Goal: Task Accomplishment & Management: Complete application form

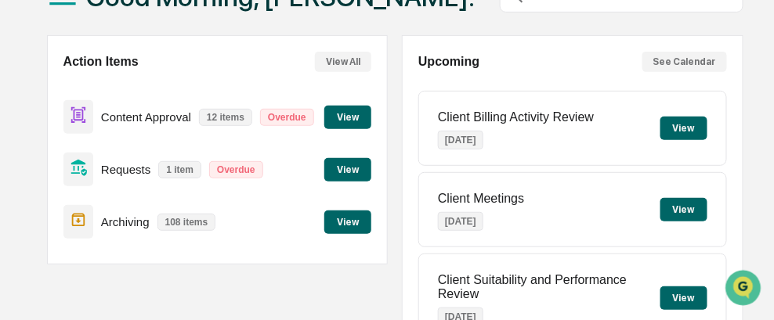
scroll to position [157, 0]
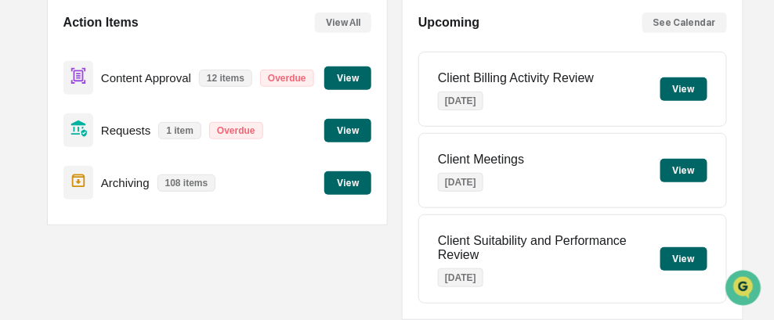
click at [355, 79] on button "View" at bounding box center [347, 78] width 47 height 23
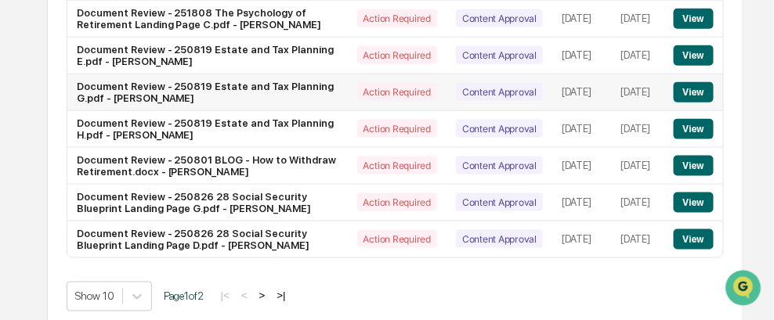
scroll to position [390, 0]
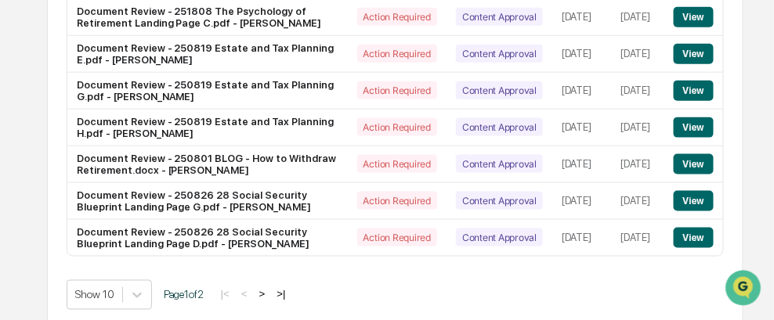
click at [367, 280] on div "Show 10 Page 1 of 2 |< < > >|" at bounding box center [395, 295] width 657 height 30
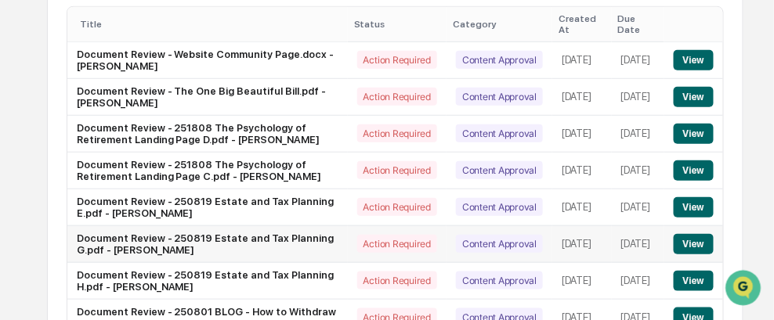
scroll to position [233, 0]
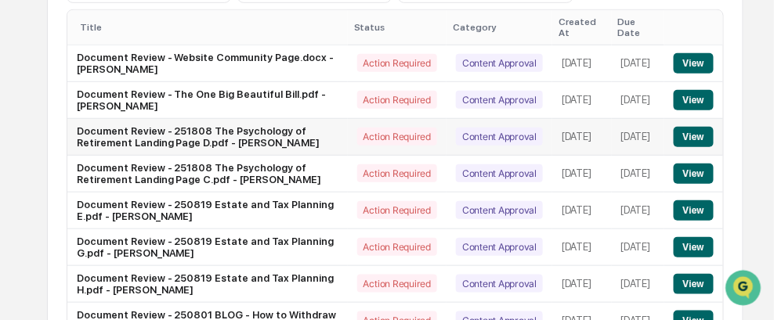
click at [695, 127] on button "View" at bounding box center [694, 137] width 40 height 20
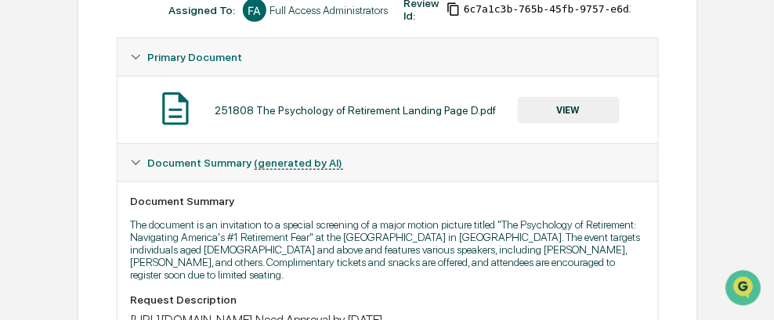
scroll to position [179, 0]
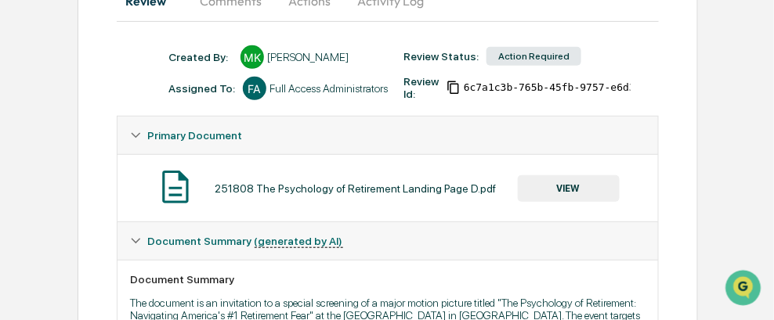
click at [557, 188] on button "VIEW" at bounding box center [569, 188] width 102 height 27
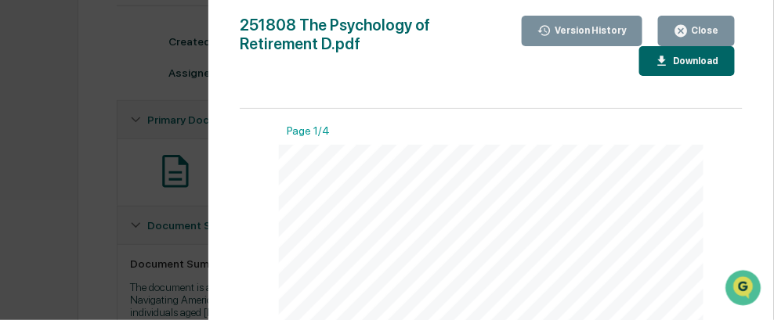
scroll to position [235, 0]
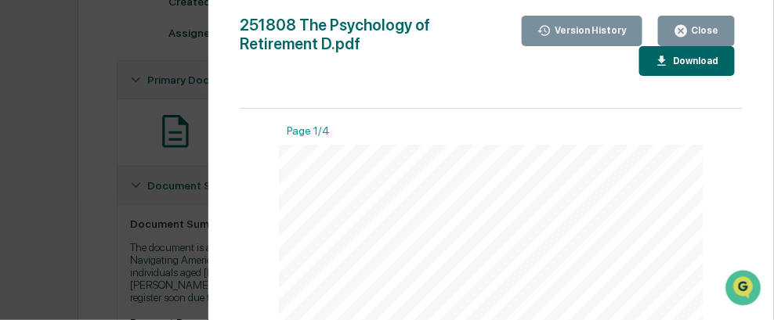
click at [695, 30] on div "Close" at bounding box center [703, 30] width 31 height 11
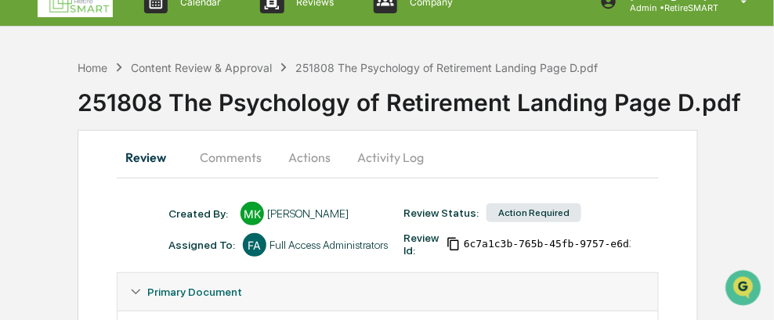
scroll to position [0, 0]
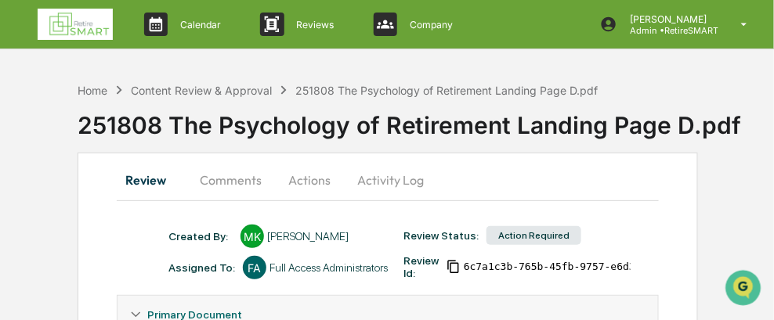
click at [315, 178] on button "Actions" at bounding box center [309, 180] width 70 height 38
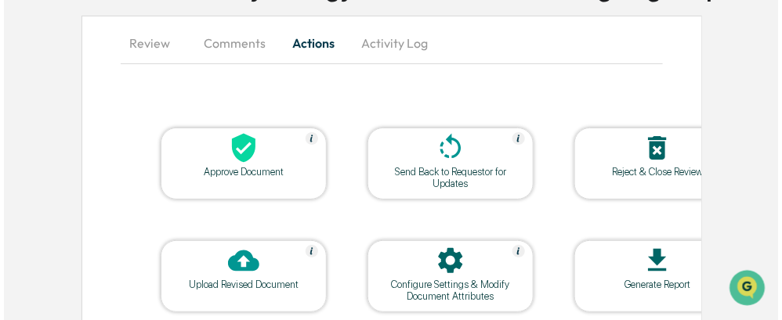
scroll to position [157, 0]
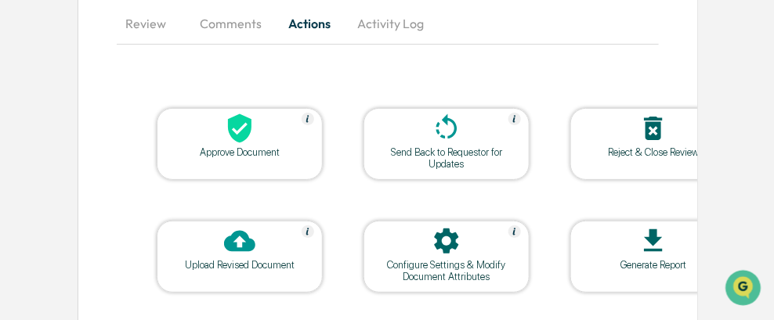
click at [253, 143] on div at bounding box center [239, 130] width 157 height 34
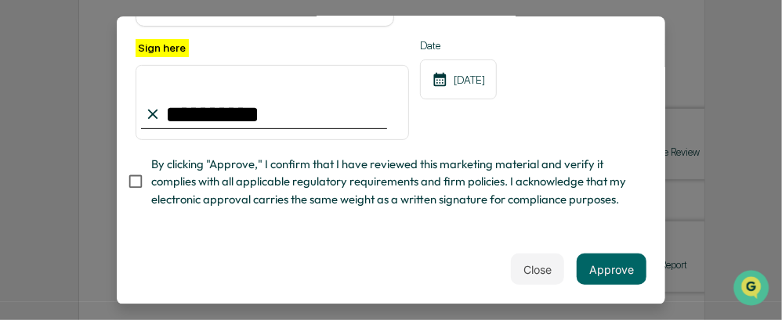
type input "**********"
click at [612, 281] on button "Approve" at bounding box center [611, 269] width 70 height 31
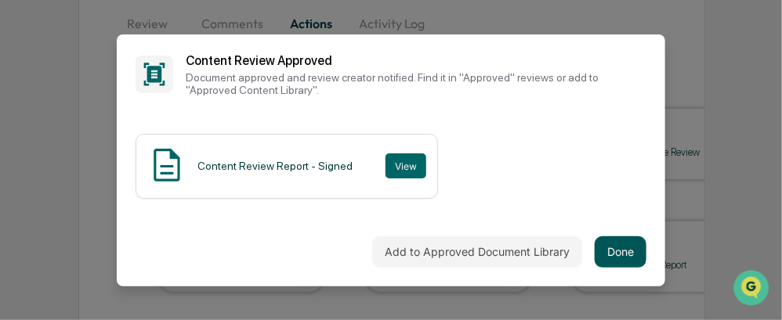
scroll to position [0, 0]
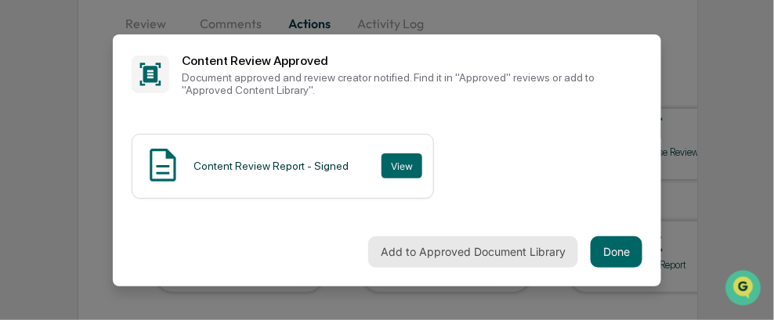
click at [480, 259] on button "Add to Approved Document Library" at bounding box center [473, 252] width 210 height 31
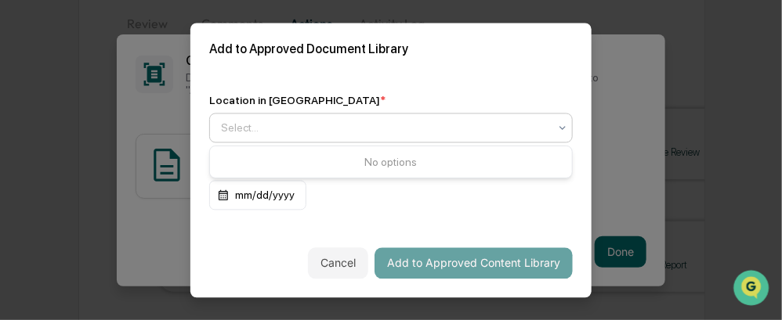
click at [441, 128] on div at bounding box center [384, 128] width 327 height 16
click at [432, 126] on div at bounding box center [384, 128] width 327 height 16
click at [566, 128] on icon at bounding box center [562, 127] width 13 height 13
click at [284, 196] on div "mm/dd/yyyy" at bounding box center [257, 195] width 97 height 30
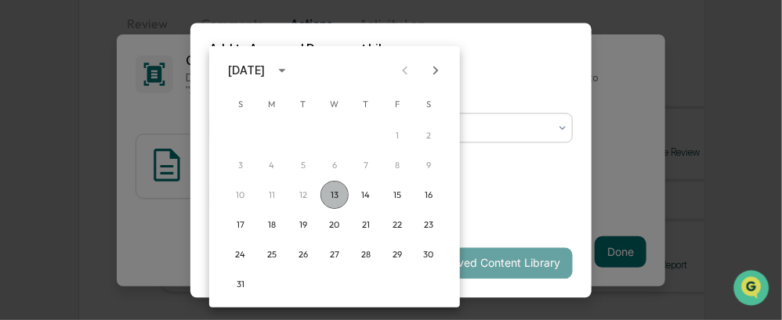
click at [330, 192] on button "13" at bounding box center [334, 195] width 28 height 28
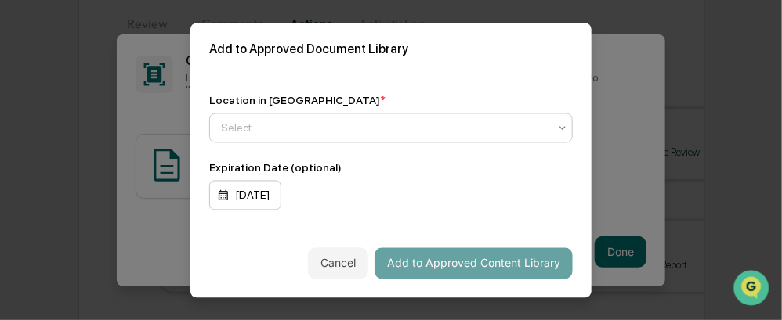
click at [281, 192] on div "[DATE]" at bounding box center [245, 195] width 72 height 30
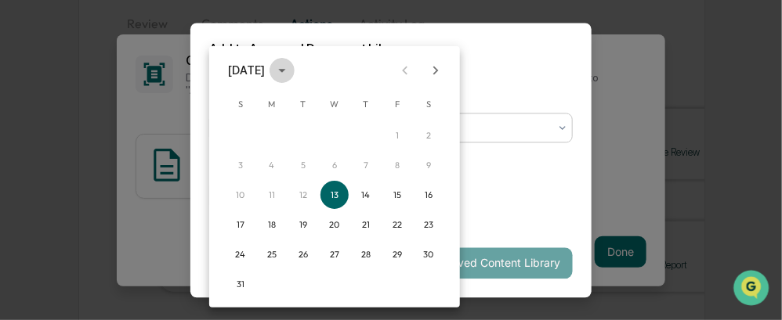
click at [285, 69] on icon "calendar view is open, switch to year view" at bounding box center [281, 71] width 7 height 4
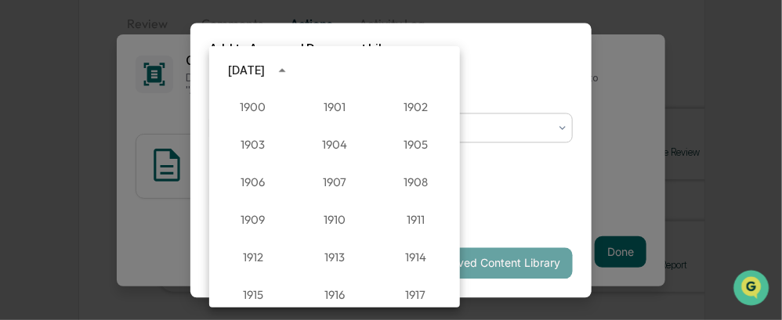
scroll to position [1450, 0]
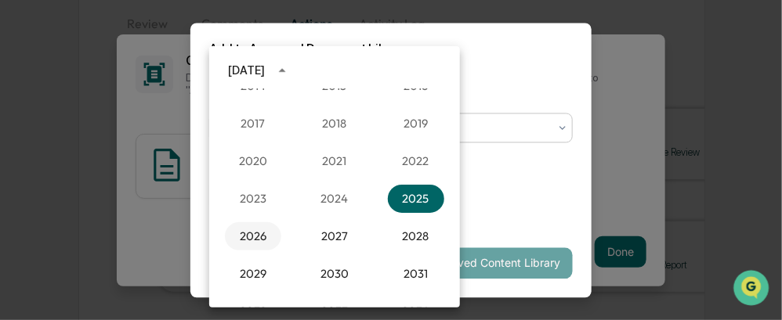
click at [251, 230] on button "2026" at bounding box center [253, 236] width 56 height 28
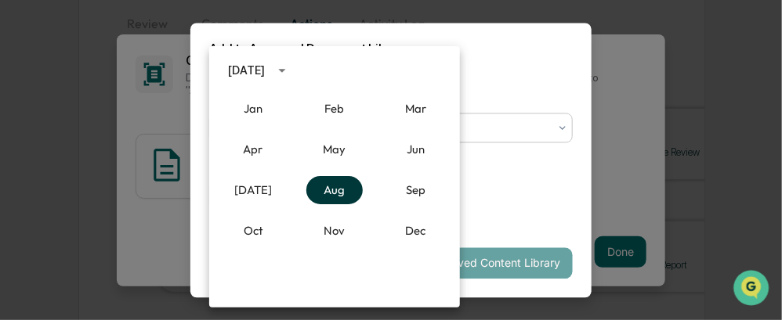
click at [327, 199] on button "Aug" at bounding box center [334, 190] width 56 height 28
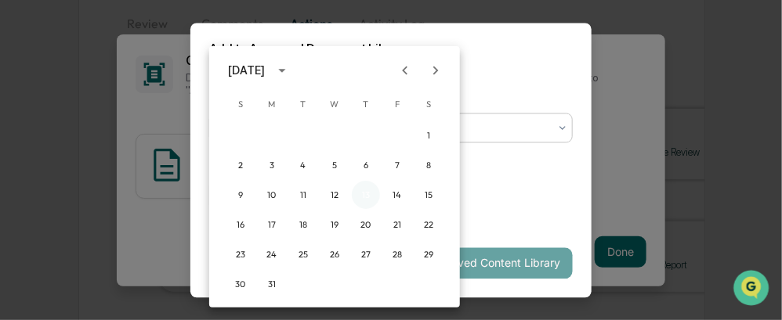
click at [364, 198] on button "13" at bounding box center [366, 195] width 28 height 28
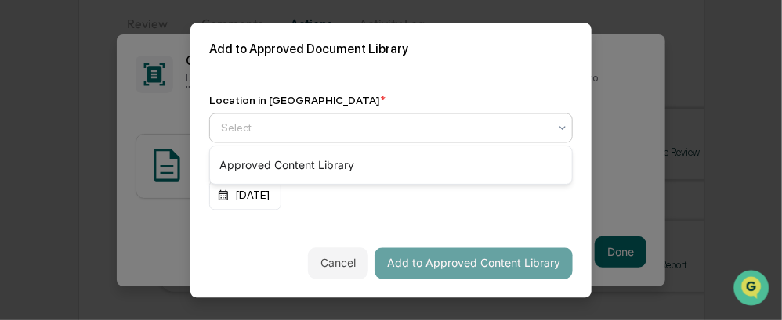
click at [430, 120] on div "Select..." at bounding box center [384, 128] width 343 height 22
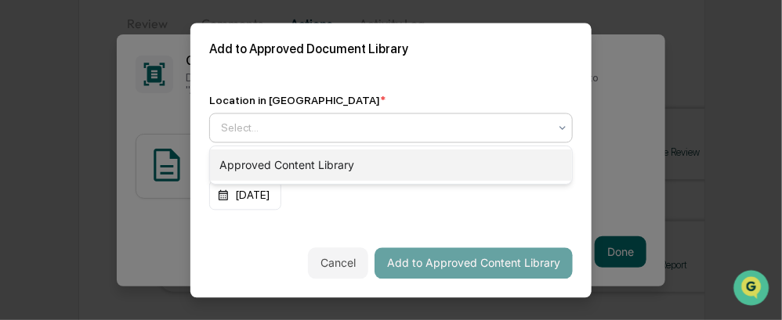
click at [355, 160] on div "Approved Content Library" at bounding box center [391, 165] width 362 height 31
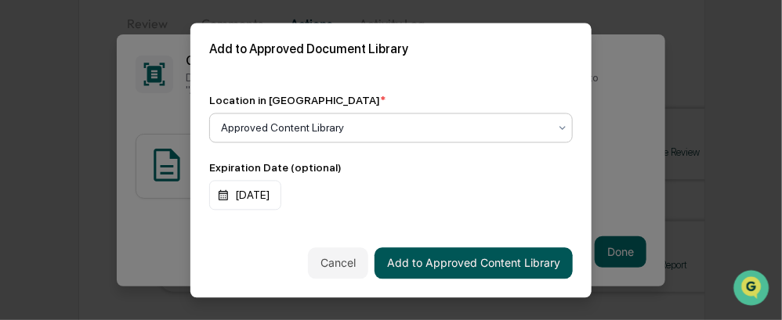
click at [487, 262] on button "Add to Approved Content Library" at bounding box center [473, 262] width 198 height 31
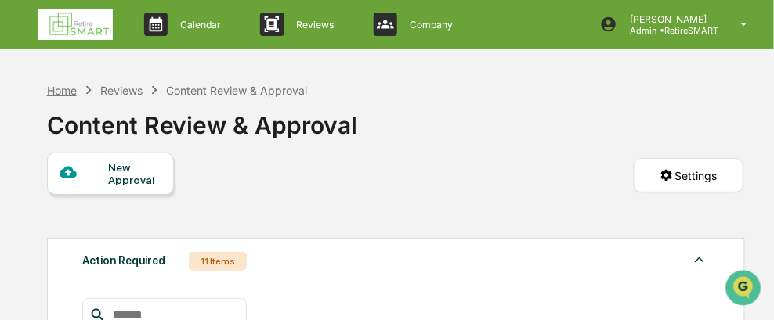
click at [63, 89] on div "Home" at bounding box center [62, 90] width 30 height 13
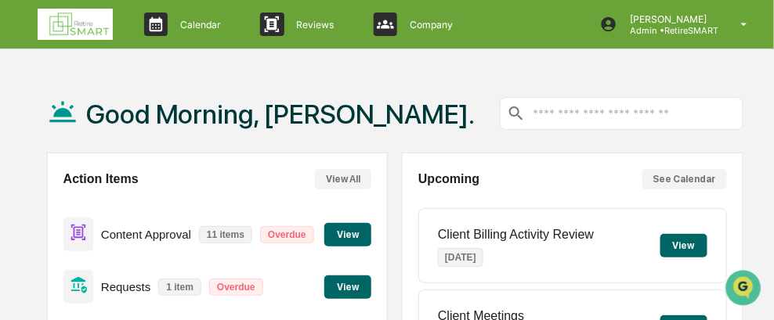
click at [367, 240] on button "View" at bounding box center [347, 234] width 47 height 23
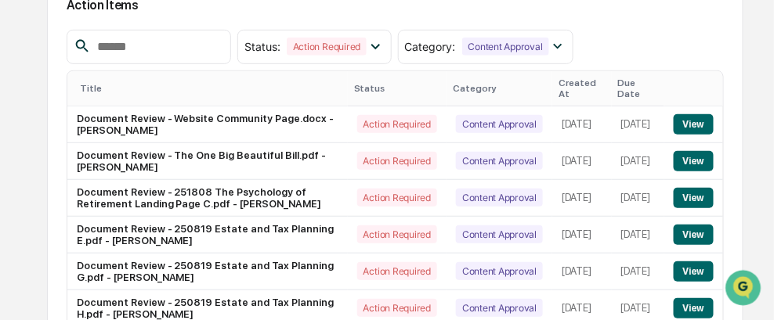
scroll to position [235, 0]
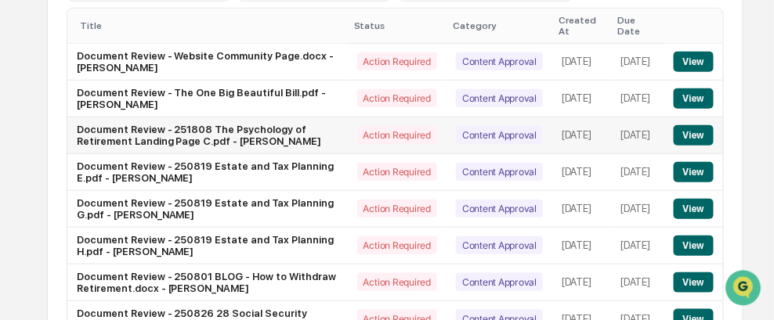
click at [704, 126] on button "View" at bounding box center [694, 135] width 40 height 20
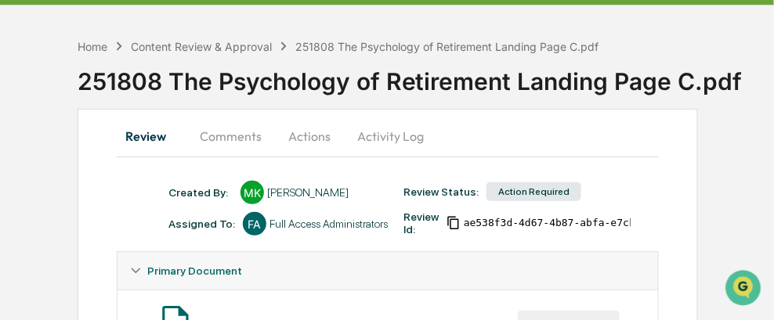
scroll to position [13, 0]
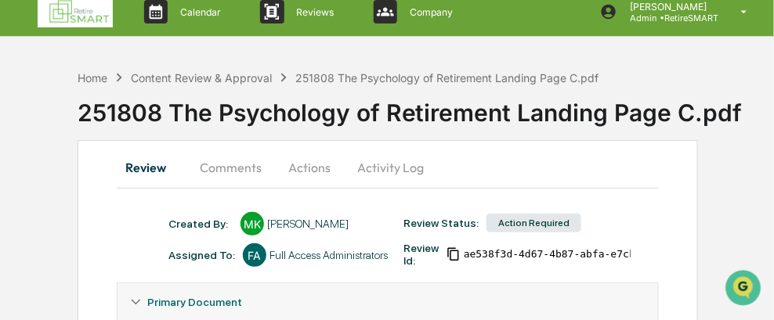
click at [233, 169] on button "Comments" at bounding box center [230, 168] width 87 height 38
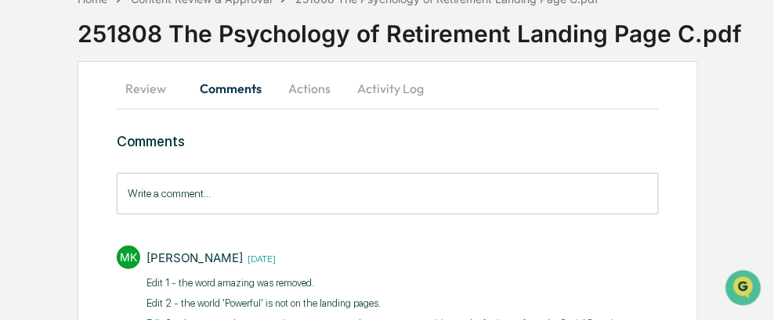
scroll to position [0, 0]
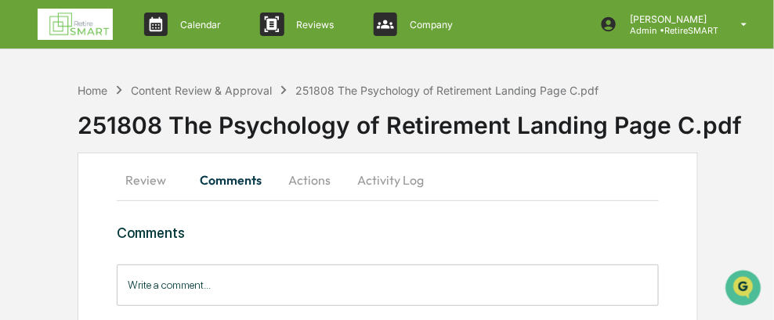
click at [152, 179] on button "Review" at bounding box center [152, 180] width 70 height 38
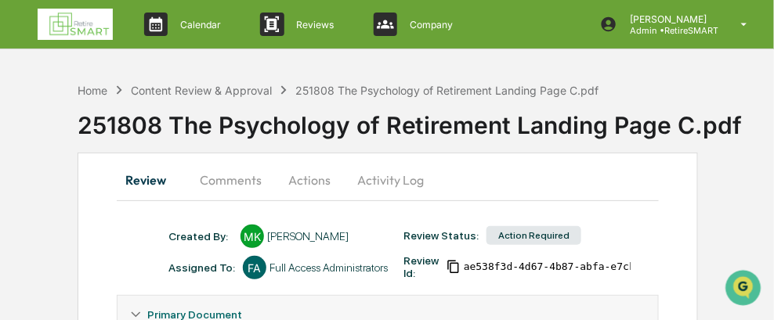
click at [222, 182] on button "Comments" at bounding box center [230, 180] width 87 height 38
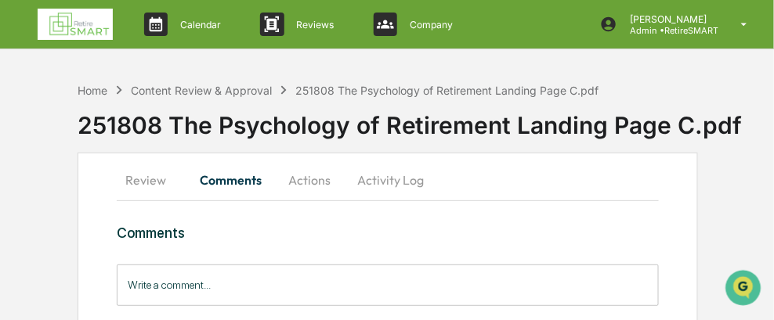
click at [143, 186] on button "Review" at bounding box center [152, 180] width 70 height 38
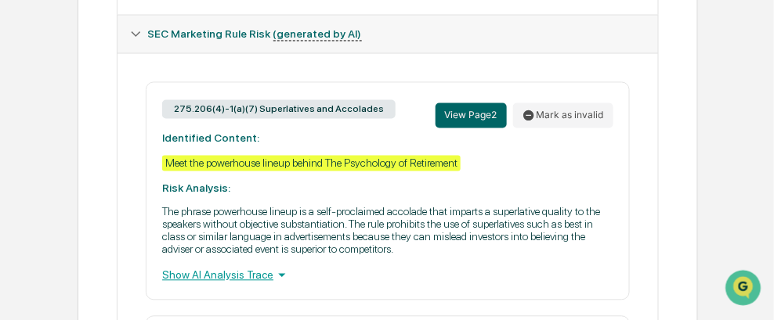
scroll to position [705, 0]
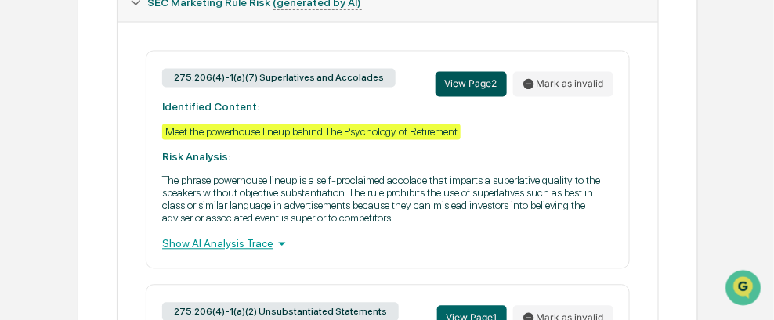
click at [479, 81] on button "View Page 2" at bounding box center [470, 83] width 71 height 25
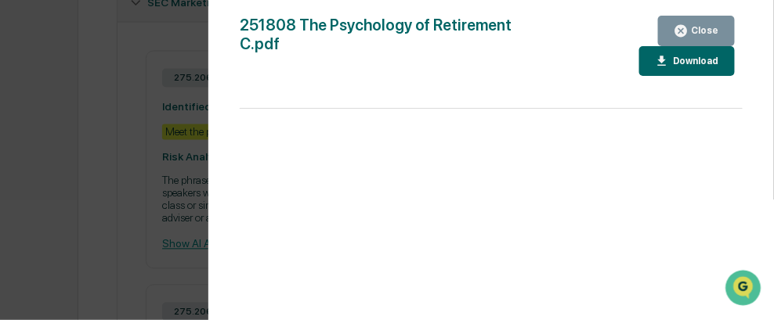
click at [711, 28] on div "Close" at bounding box center [703, 30] width 31 height 11
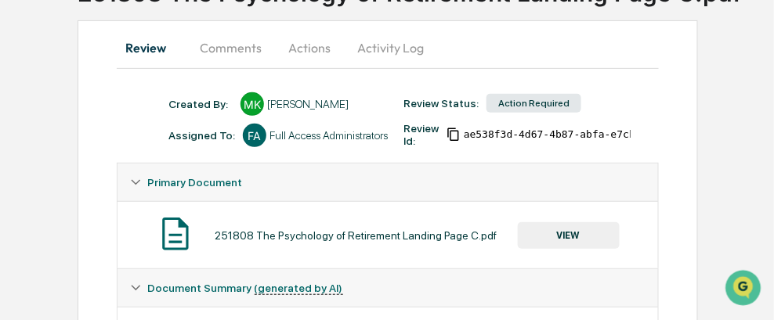
scroll to position [0, 0]
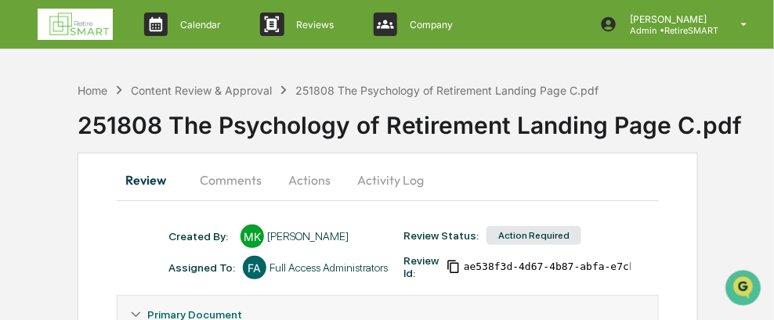
click at [226, 180] on button "Comments" at bounding box center [230, 180] width 87 height 38
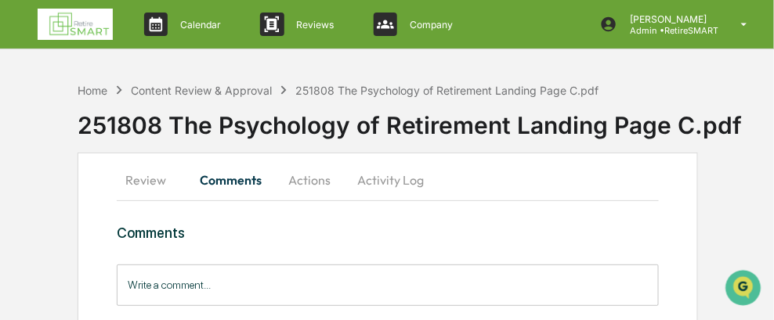
click at [147, 177] on button "Review" at bounding box center [152, 180] width 70 height 38
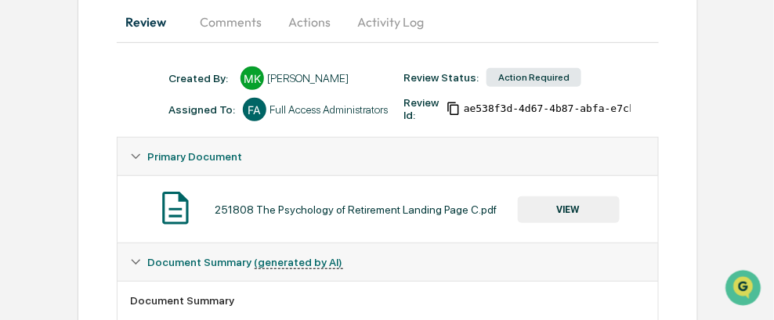
scroll to position [91, 0]
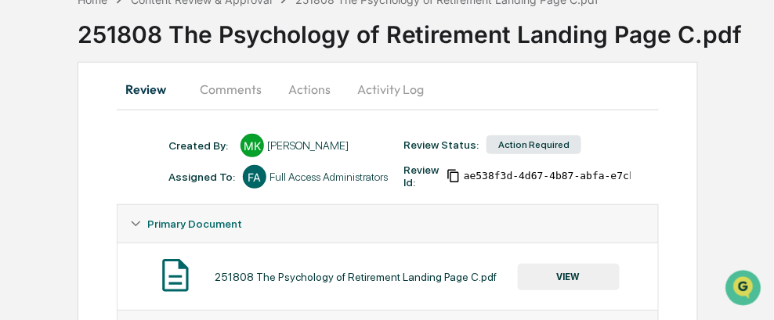
click at [574, 278] on button "VIEW" at bounding box center [569, 277] width 102 height 27
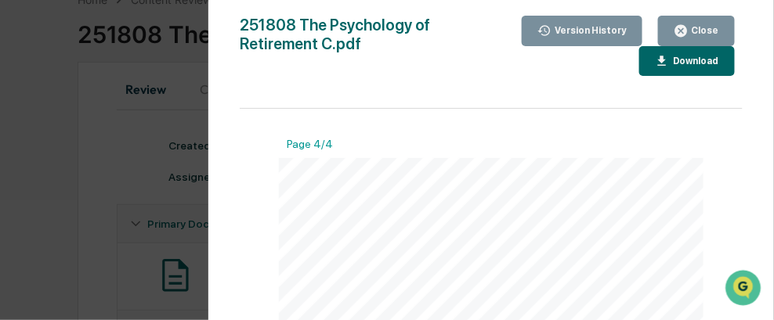
scroll to position [1801, 0]
click at [688, 68] on button "Download" at bounding box center [687, 61] width 96 height 31
click at [705, 29] on div "Close" at bounding box center [703, 30] width 31 height 11
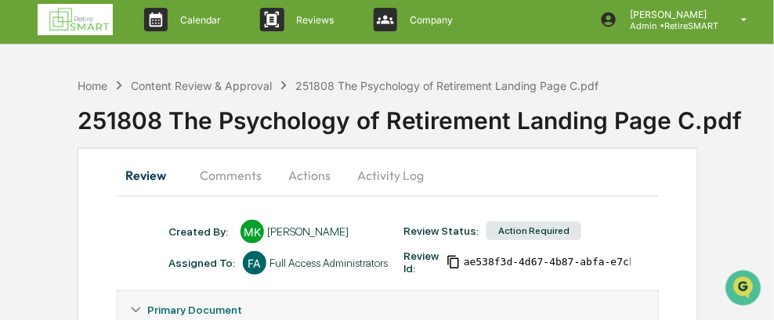
scroll to position [0, 0]
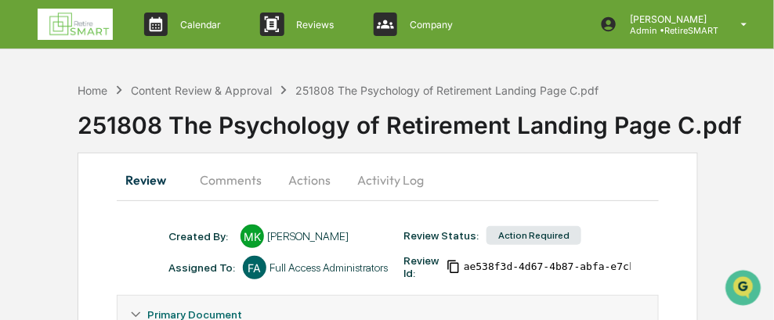
click at [241, 180] on button "Comments" at bounding box center [230, 180] width 87 height 38
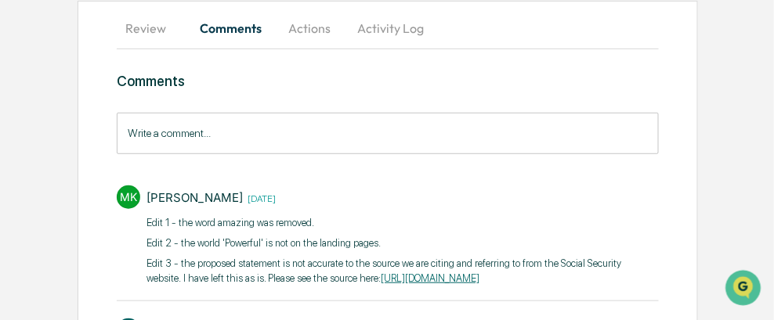
scroll to position [157, 0]
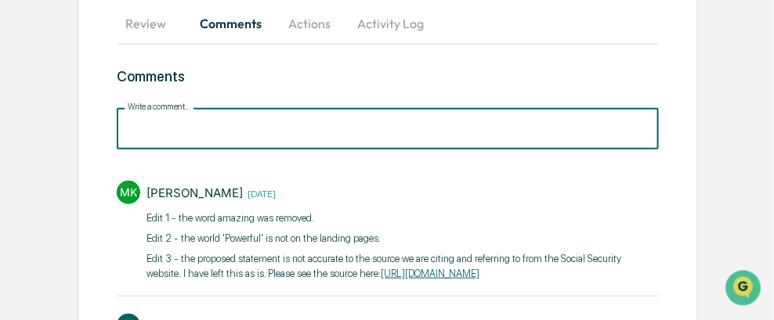
click at [196, 135] on input "Write a comment..." at bounding box center [388, 129] width 542 height 42
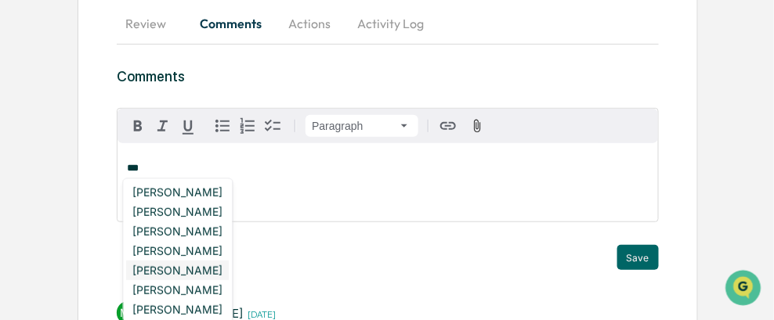
scroll to position [235, 0]
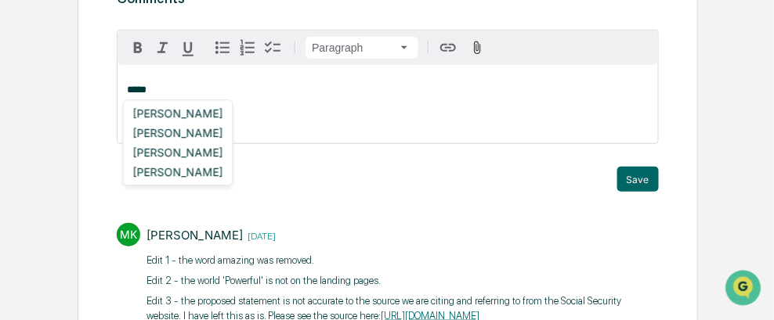
click at [199, 114] on div "[PERSON_NAME]" at bounding box center [178, 113] width 103 height 20
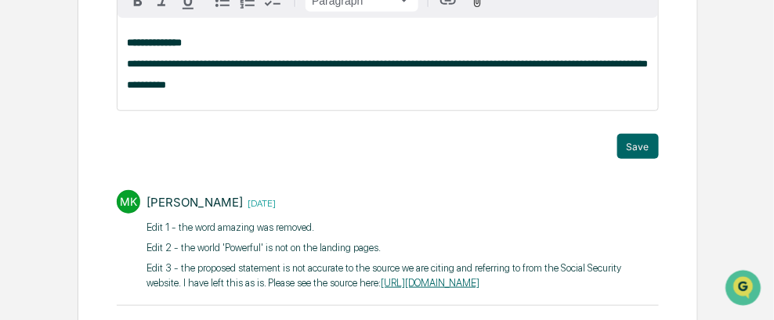
scroll to position [313, 0]
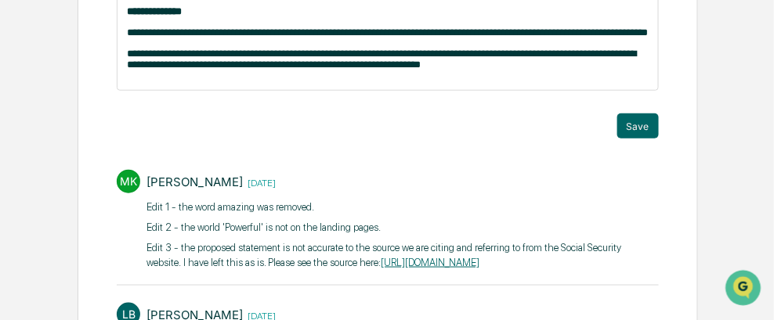
click at [245, 33] on span "**********" at bounding box center [387, 32] width 521 height 10
click at [165, 33] on span "**********" at bounding box center [383, 32] width 513 height 10
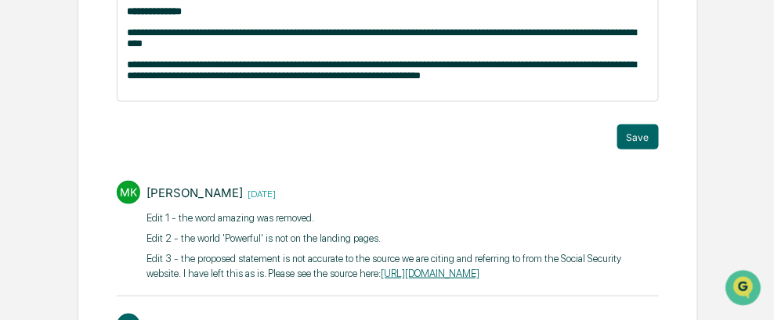
click at [182, 34] on span "**********" at bounding box center [381, 37] width 509 height 21
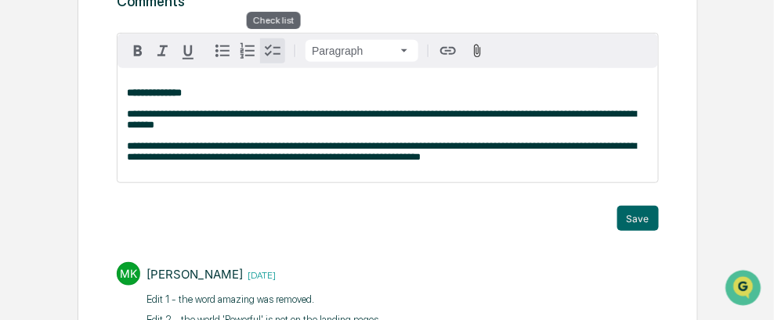
scroll to position [235, 0]
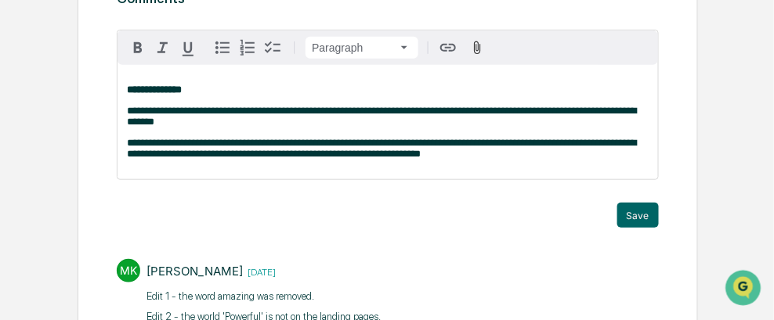
click at [266, 112] on span "**********" at bounding box center [381, 116] width 509 height 21
click at [640, 215] on button "Save" at bounding box center [638, 215] width 42 height 25
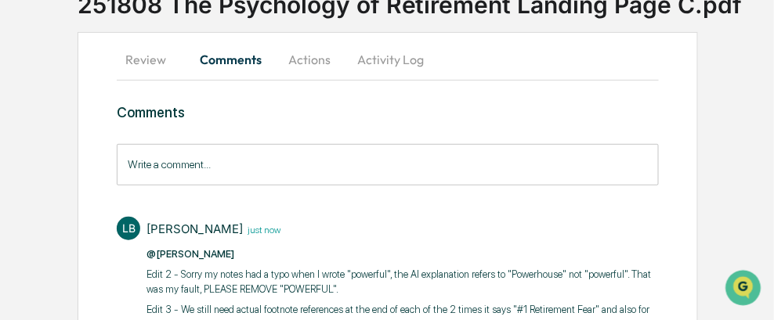
scroll to position [0, 0]
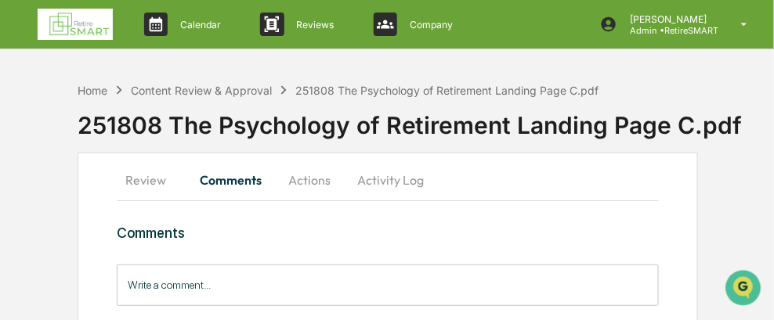
click at [315, 183] on button "Actions" at bounding box center [309, 180] width 70 height 38
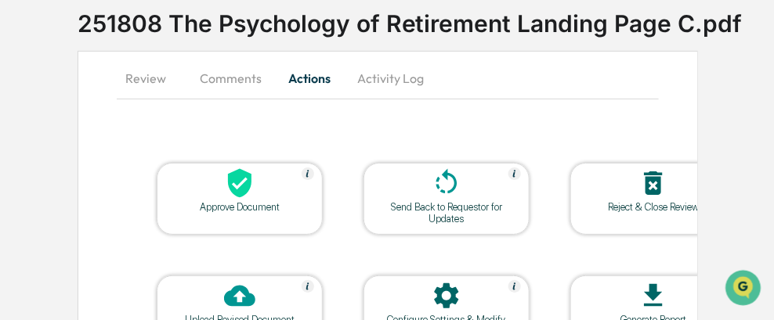
scroll to position [157, 0]
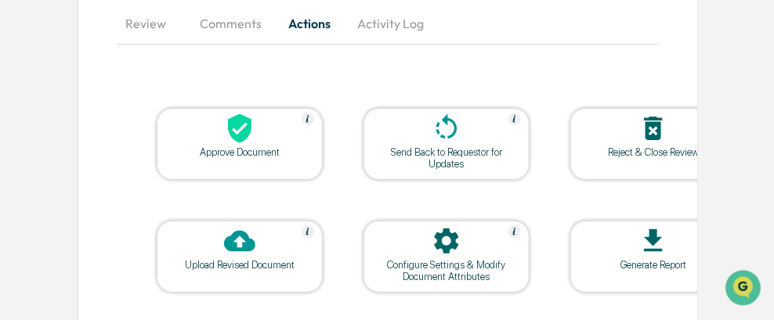
click at [449, 154] on div "Send Back to Requestor for Updates" at bounding box center [446, 157] width 141 height 23
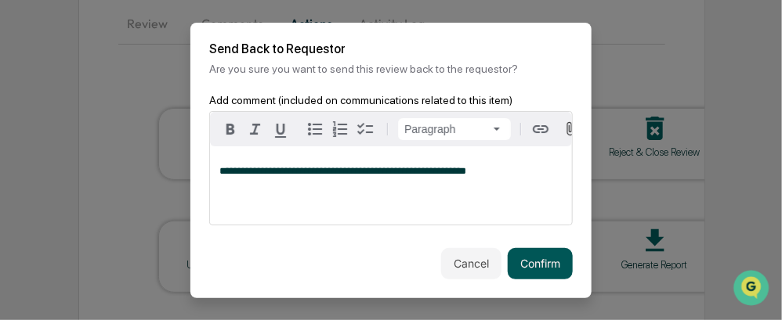
drag, startPoint x: 546, startPoint y: 281, endPoint x: 540, endPoint y: 269, distance: 13.3
click at [544, 278] on button "Confirm" at bounding box center [540, 263] width 65 height 31
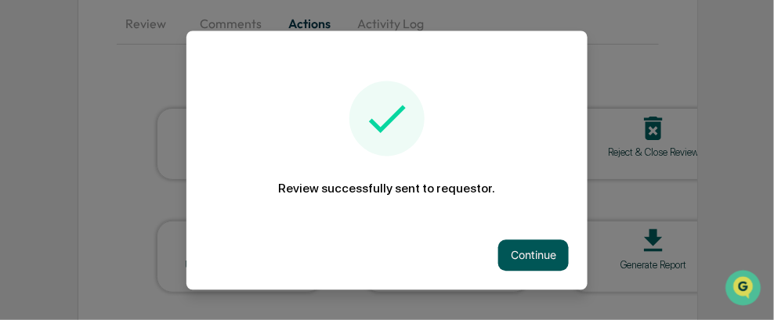
click at [544, 255] on button "Continue" at bounding box center [533, 255] width 70 height 31
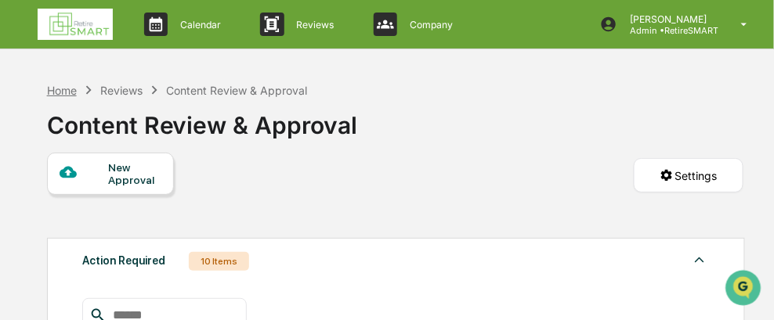
click at [63, 88] on div "Home" at bounding box center [62, 90] width 30 height 13
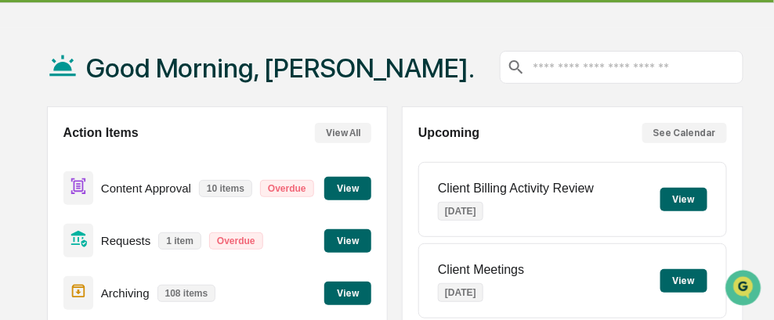
scroll to position [78, 0]
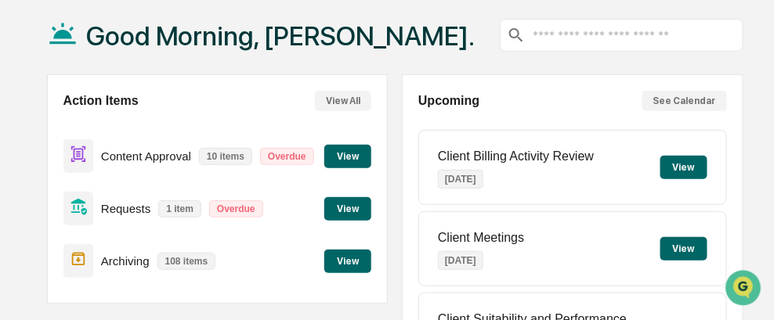
click at [350, 158] on button "View" at bounding box center [347, 156] width 47 height 23
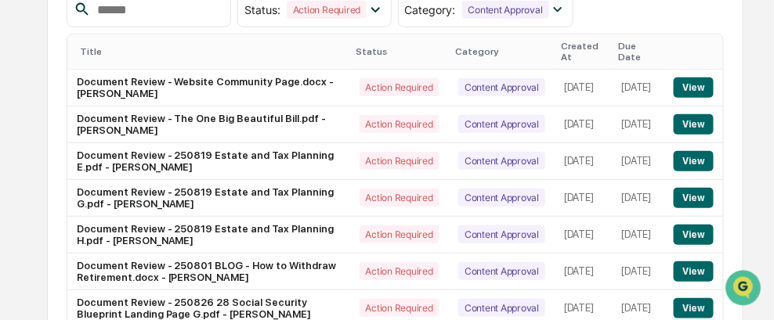
scroll to position [239, 0]
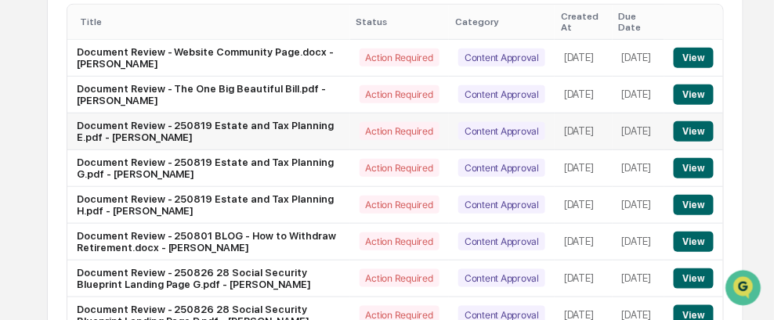
click at [698, 121] on button "View" at bounding box center [694, 131] width 40 height 20
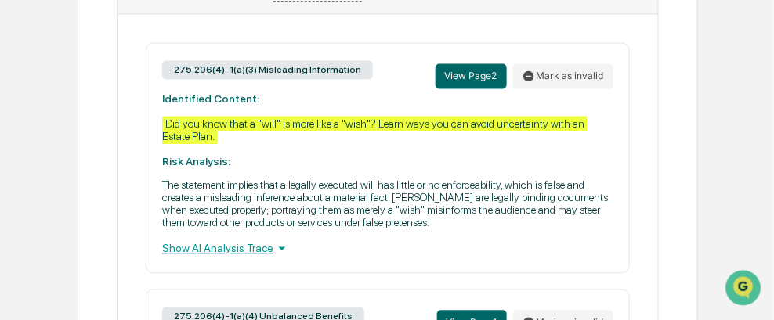
scroll to position [778, 0]
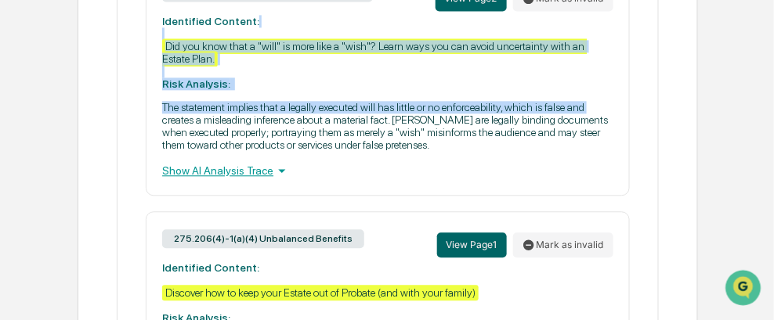
drag, startPoint x: 157, startPoint y: 27, endPoint x: 159, endPoint y: 121, distance: 94.8
click at [159, 121] on div "275.206(4)-1(a)(3) Misleading Information View Page 2 Mark as invalid Identifie…" at bounding box center [388, 80] width 484 height 231
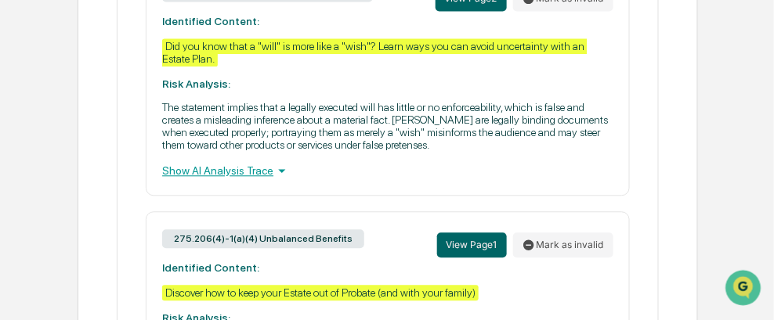
click at [396, 172] on div "Show AI Analysis Trace" at bounding box center [387, 170] width 451 height 17
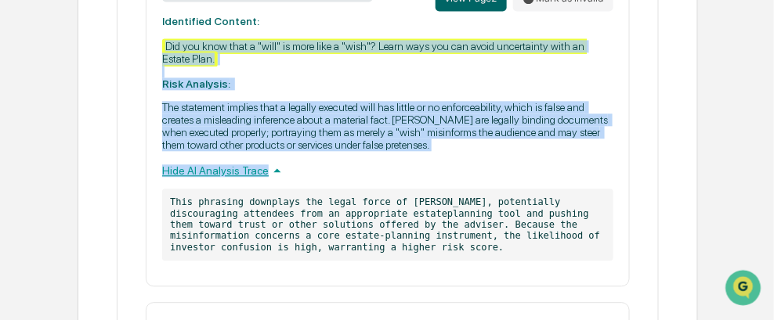
drag, startPoint x: 435, startPoint y: 154, endPoint x: 158, endPoint y: 37, distance: 301.1
click at [158, 37] on div "275.206(4)-1(a)(3) Misleading Information View Page 2 Mark as invalid Identifie…" at bounding box center [388, 126] width 484 height 322
copy div "Did you know that a "will" is more like a "wish"? Learn ways you can avoid unce…"
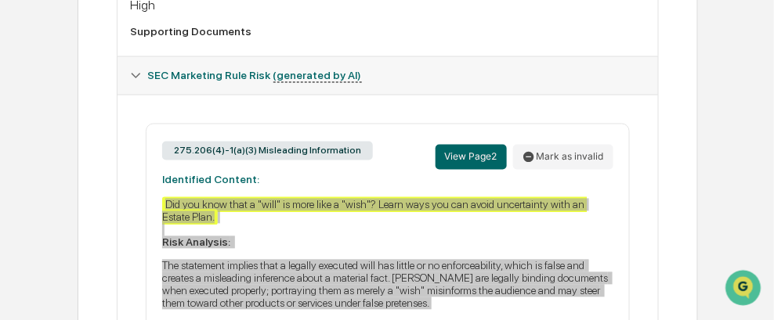
scroll to position [621, 0]
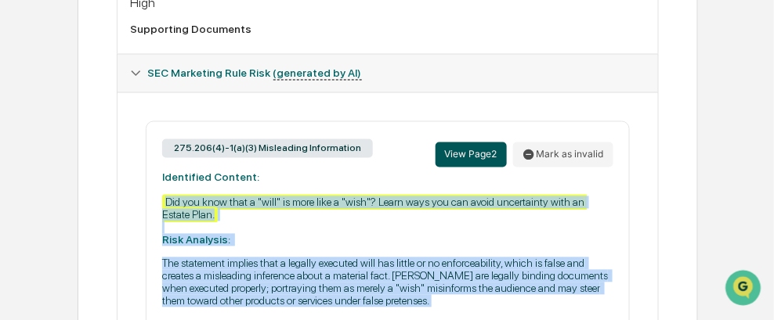
click at [481, 143] on button "View Page 2" at bounding box center [470, 155] width 71 height 25
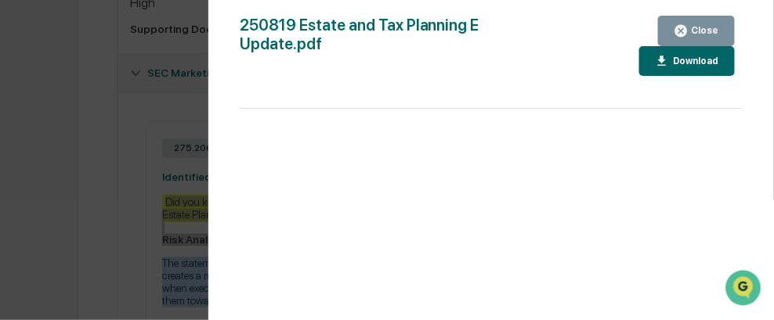
click at [710, 30] on div "Close" at bounding box center [703, 30] width 31 height 11
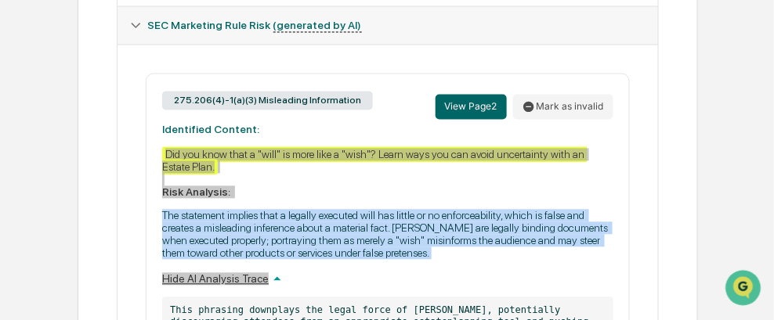
scroll to position [700, 0]
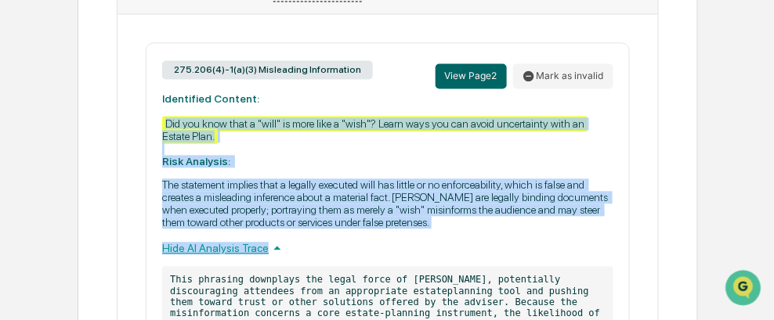
click at [566, 147] on div "275.206(4)-1(a)(3) Misleading Information View Page 2 Mark as invalid Identifie…" at bounding box center [388, 203] width 484 height 322
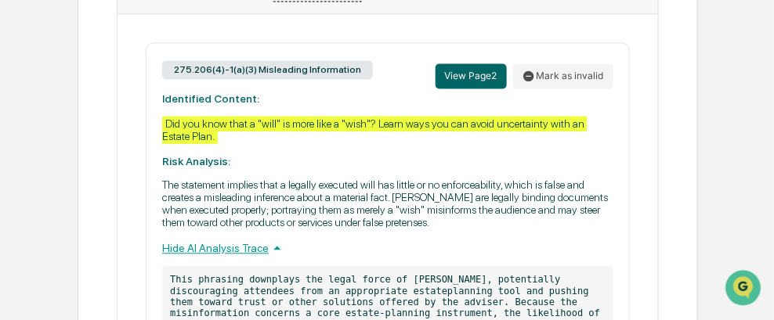
scroll to position [778, 0]
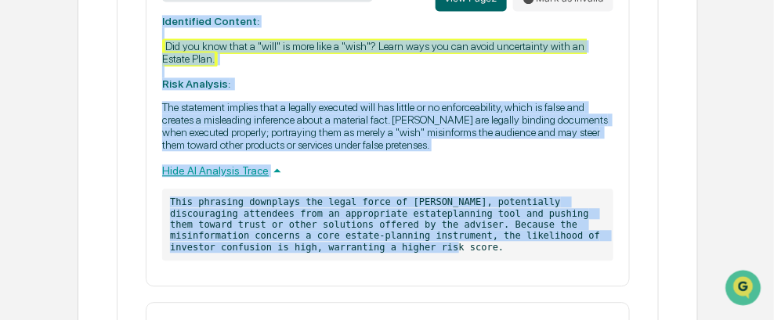
drag, startPoint x: 268, startPoint y: 248, endPoint x: 158, endPoint y: 19, distance: 254.3
click at [158, 19] on div "275.206(4)-1(a)(3) Misleading Information View Page 2 Mark as invalid Identifie…" at bounding box center [388, 126] width 484 height 322
copy div "Identified Content: Did you know that a "will" is more like a "wish"? Learn way…"
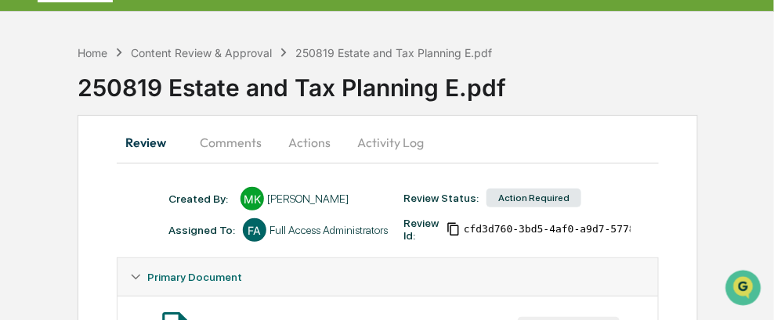
scroll to position [0, 0]
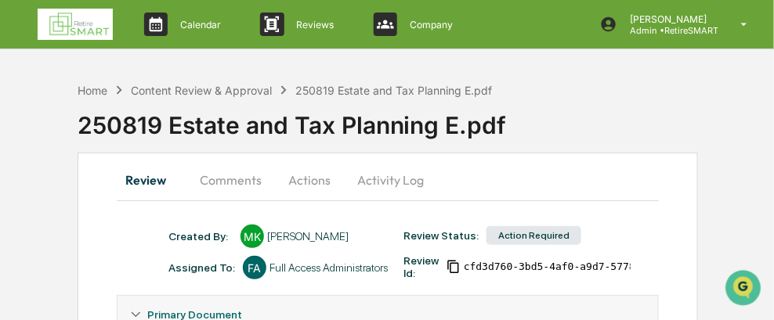
click at [235, 179] on button "Comments" at bounding box center [230, 180] width 87 height 38
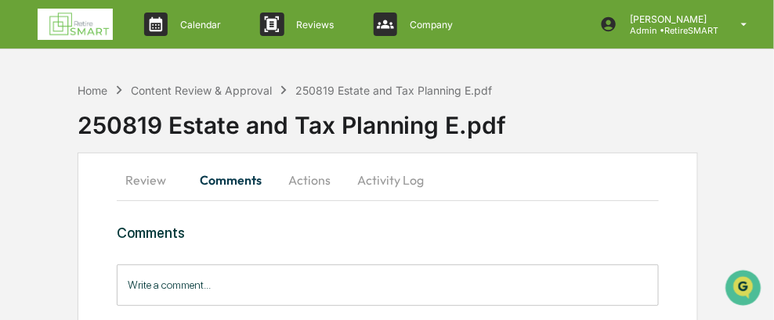
click at [161, 279] on input "Write a comment..." at bounding box center [388, 286] width 542 height 42
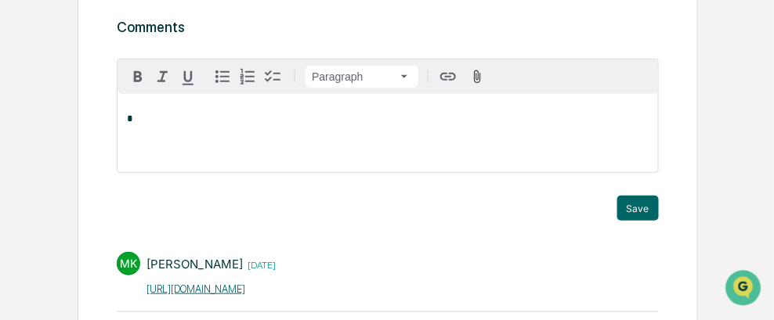
scroll to position [167, 0]
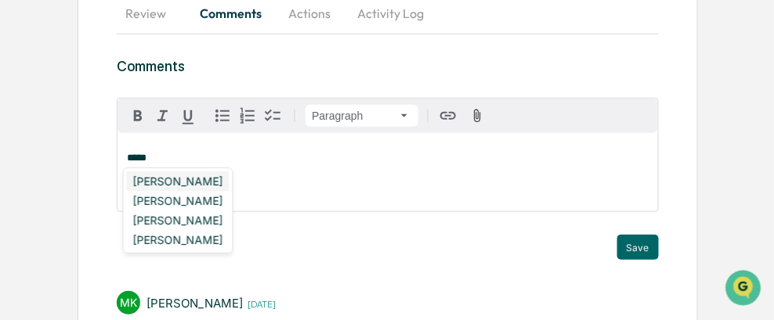
click at [169, 175] on div "[PERSON_NAME]" at bounding box center [178, 182] width 103 height 20
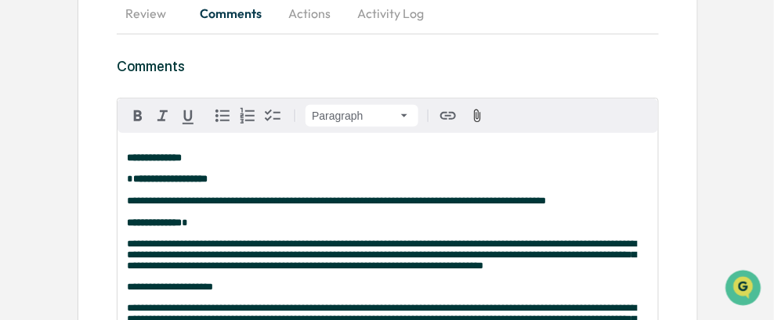
scroll to position [197, 0]
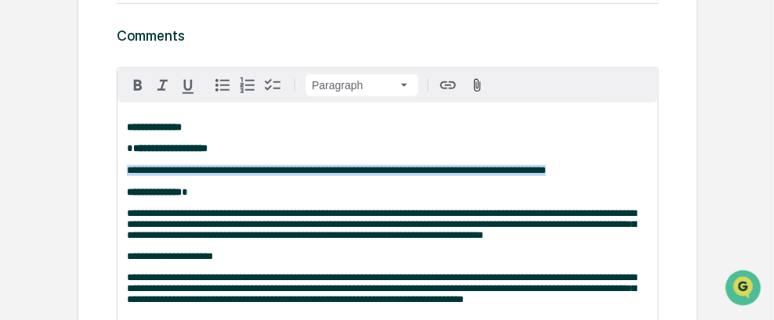
drag, startPoint x: 528, startPoint y: 175, endPoint x: 128, endPoint y: 168, distance: 400.3
click at [128, 168] on p "**********" at bounding box center [388, 170] width 522 height 55
click at [143, 85] on icon "button" at bounding box center [137, 85] width 19 height 19
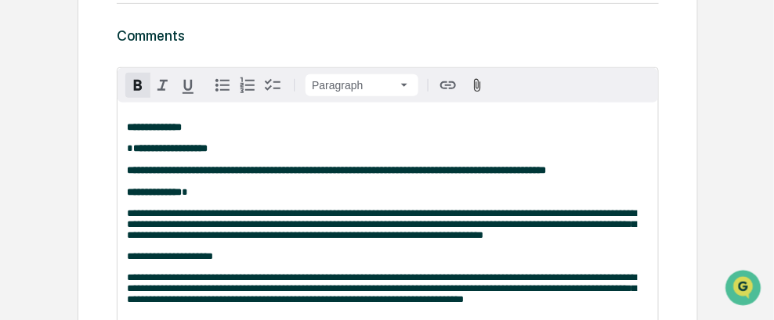
click at [403, 174] on strong "**********" at bounding box center [336, 170] width 419 height 10
click at [219, 128] on p "**********" at bounding box center [388, 127] width 522 height 11
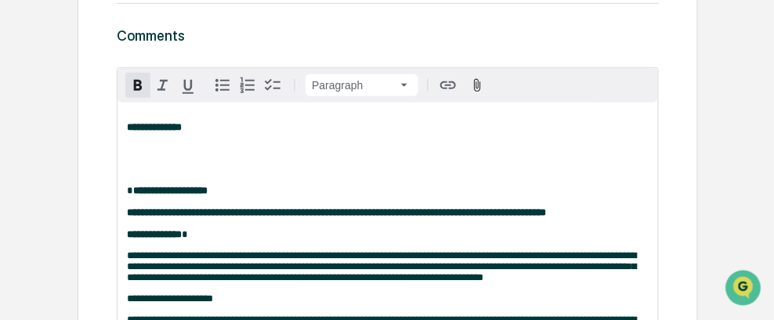
click at [129, 154] on p at bounding box center [388, 148] width 522 height 11
click at [137, 158] on div "**********" at bounding box center [387, 235] width 540 height 265
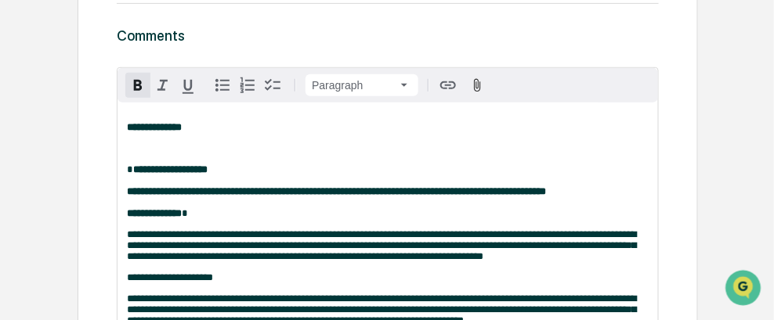
click at [140, 85] on icon "button" at bounding box center [137, 85] width 19 height 19
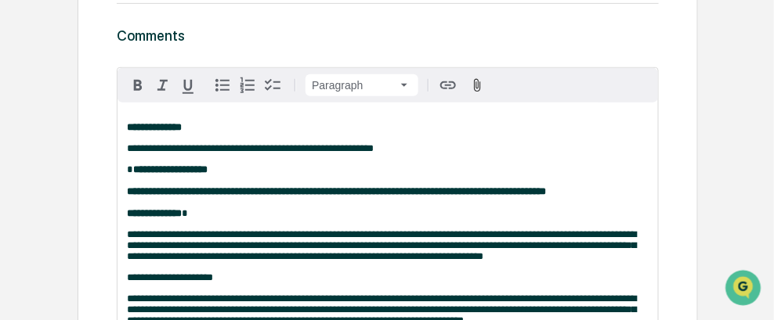
click at [398, 147] on p "**********" at bounding box center [388, 148] width 522 height 11
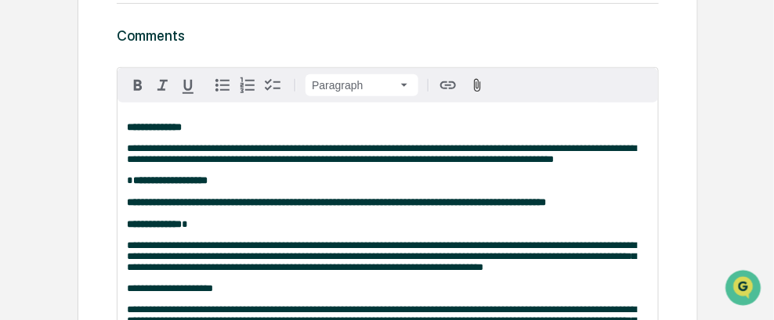
click at [383, 147] on span "**********" at bounding box center [381, 153] width 509 height 21
click at [597, 161] on p "**********" at bounding box center [388, 154] width 522 height 22
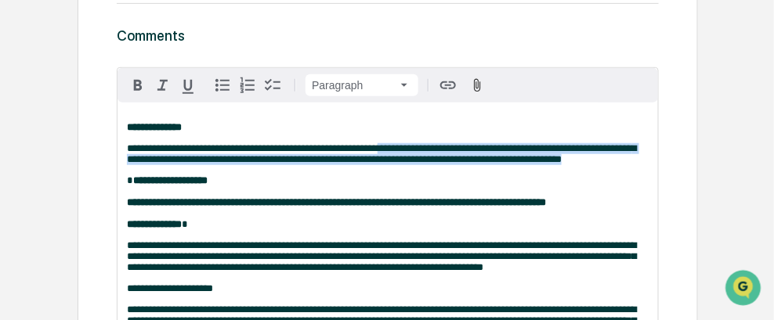
drag, startPoint x: 599, startPoint y: 161, endPoint x: 390, endPoint y: 153, distance: 209.3
click at [390, 153] on p "**********" at bounding box center [388, 154] width 522 height 22
click at [181, 82] on icon "button" at bounding box center [188, 87] width 19 height 19
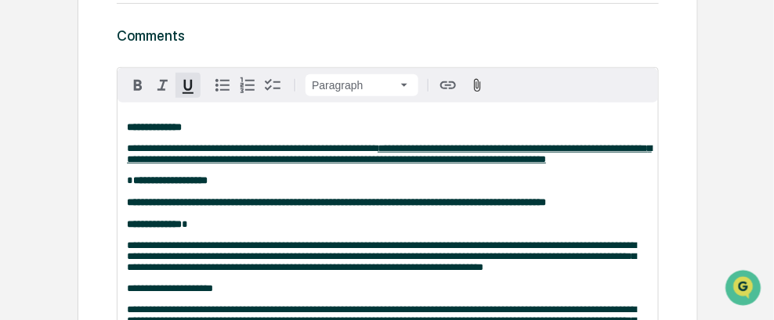
click at [490, 215] on p "**********" at bounding box center [388, 202] width 522 height 55
click at [186, 78] on icon "button" at bounding box center [188, 87] width 19 height 19
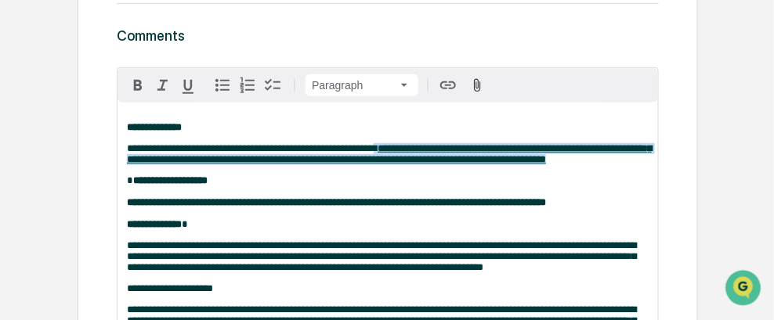
drag, startPoint x: 565, startPoint y: 161, endPoint x: 384, endPoint y: 147, distance: 181.4
click at [384, 147] on p "**********" at bounding box center [388, 154] width 522 height 22
click at [191, 82] on icon "button" at bounding box center [187, 87] width 11 height 14
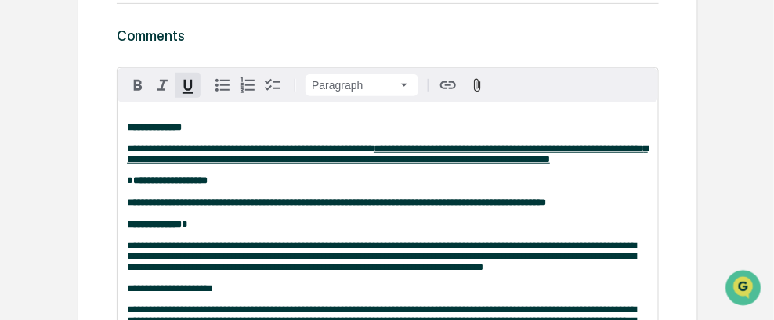
click at [475, 184] on p "**********" at bounding box center [388, 202] width 522 height 55
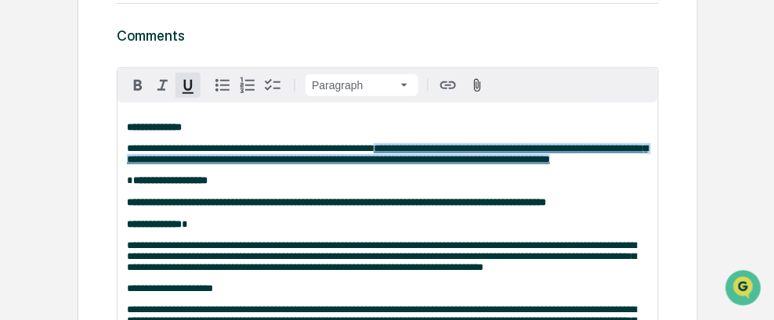
drag, startPoint x: 598, startPoint y: 164, endPoint x: 383, endPoint y: 154, distance: 215.6
click at [383, 154] on p "**********" at bounding box center [388, 154] width 522 height 22
click at [192, 78] on icon "button" at bounding box center [188, 87] width 19 height 19
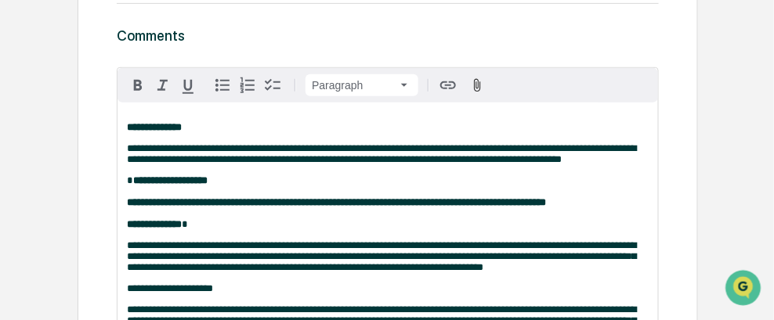
click at [445, 184] on p "**********" at bounding box center [388, 202] width 522 height 55
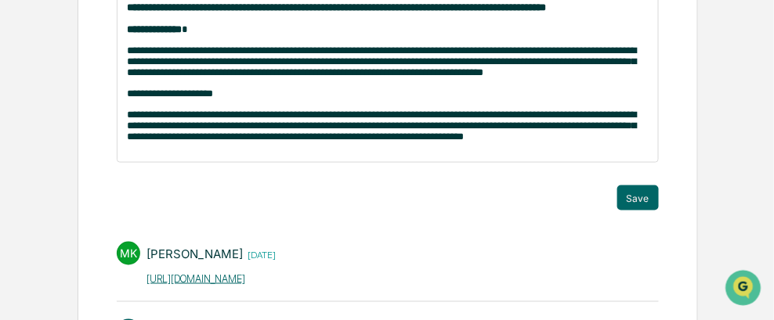
scroll to position [432, 0]
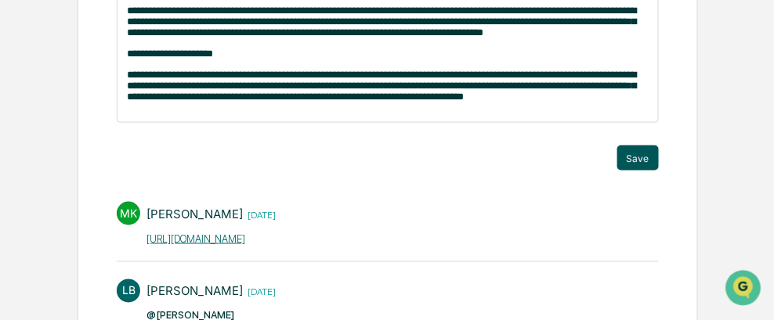
click at [645, 171] on button "Save" at bounding box center [638, 158] width 42 height 25
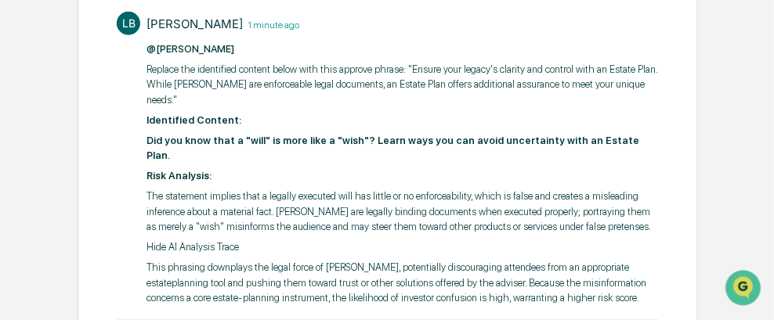
scroll to position [354, 0]
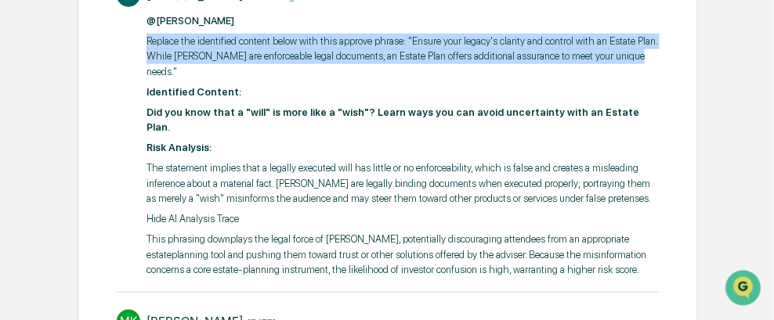
drag, startPoint x: 621, startPoint y: 52, endPoint x: 144, endPoint y: 38, distance: 477.2
click at [139, 39] on div "LB [PERSON_NAME] 1 minute ago @[PERSON_NAME] Replace the identified content bel…" at bounding box center [388, 129] width 542 height 307
drag, startPoint x: 170, startPoint y: 38, endPoint x: 485, endPoint y: 48, distance: 315.0
drag, startPoint x: 485, startPoint y: 48, endPoint x: 439, endPoint y: 60, distance: 46.9
click at [439, 60] on p "Replace the identified content below with this approve phrase: "Ensure your leg…" at bounding box center [402, 57] width 512 height 46
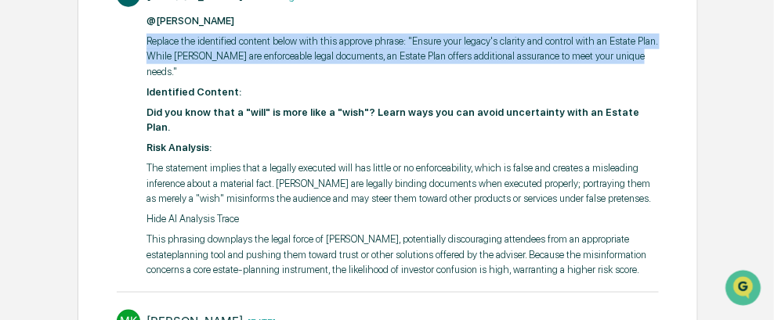
click at [175, 58] on p "Replace the identified content below with this approve phrase: "Ensure your leg…" at bounding box center [402, 57] width 512 height 46
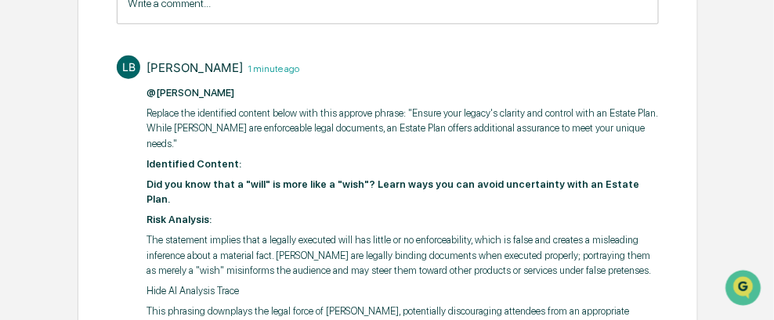
scroll to position [313, 0]
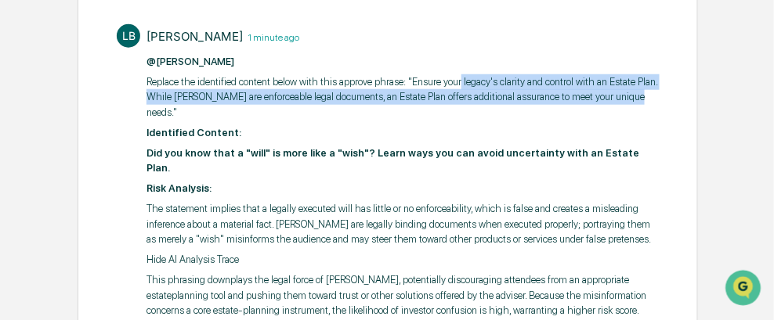
drag, startPoint x: 620, startPoint y: 93, endPoint x: 455, endPoint y: 85, distance: 165.5
click at [455, 85] on p "Replace the identified content below with this approve phrase: "Ensure your leg…" at bounding box center [402, 97] width 512 height 46
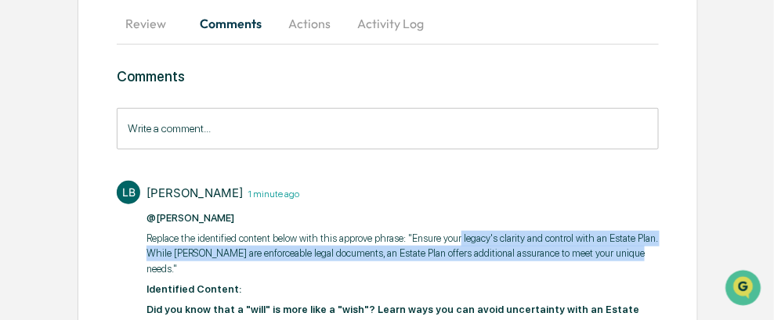
scroll to position [235, 0]
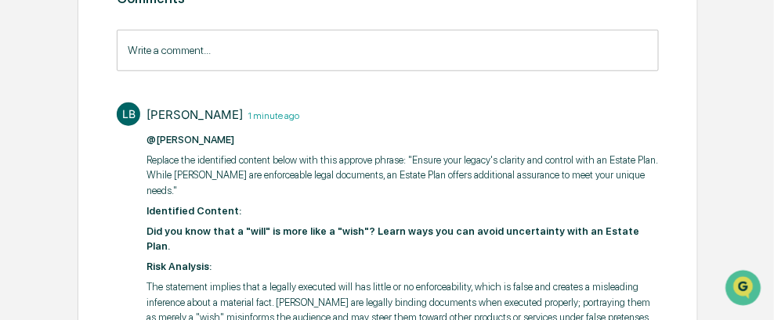
click at [243, 117] on time "1 minute ago" at bounding box center [271, 114] width 56 height 13
click at [243, 114] on time "1 minute ago" at bounding box center [271, 114] width 56 height 13
drag, startPoint x: 258, startPoint y: 113, endPoint x: 221, endPoint y: 116, distance: 36.9
click at [243, 116] on time "1 minute ago" at bounding box center [271, 114] width 56 height 13
click at [171, 115] on div "[PERSON_NAME]" at bounding box center [194, 114] width 96 height 15
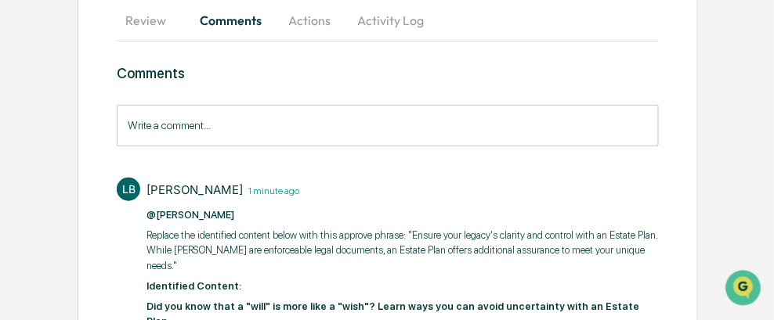
scroll to position [0, 0]
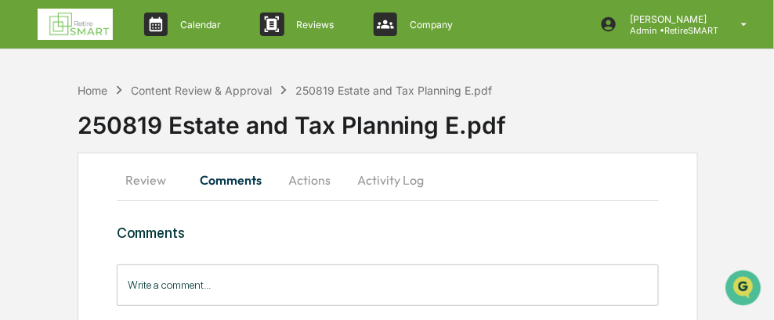
click at [149, 177] on button "Review" at bounding box center [152, 180] width 70 height 38
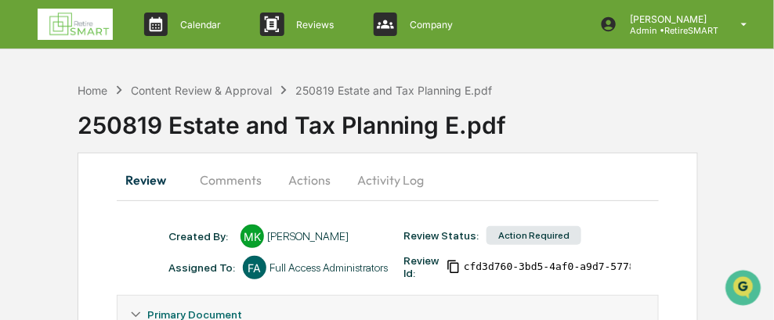
click at [225, 177] on button "Comments" at bounding box center [230, 180] width 87 height 38
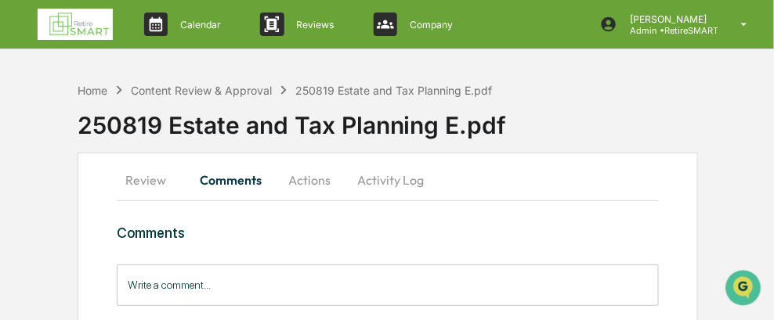
click at [133, 180] on button "Review" at bounding box center [152, 180] width 70 height 38
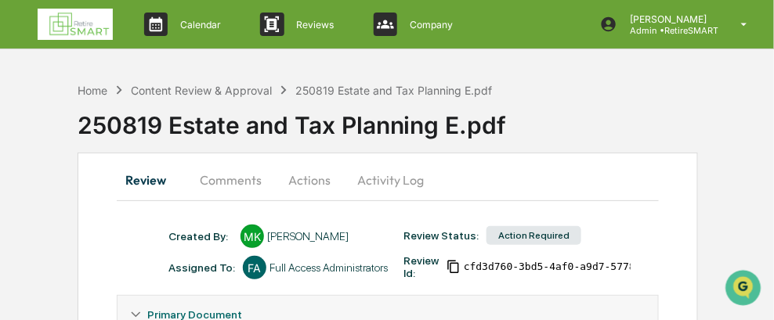
click at [241, 181] on button "Comments" at bounding box center [230, 180] width 87 height 38
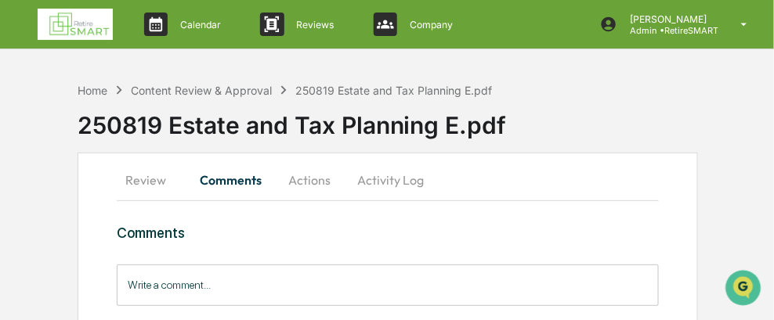
click at [143, 179] on button "Review" at bounding box center [152, 180] width 70 height 38
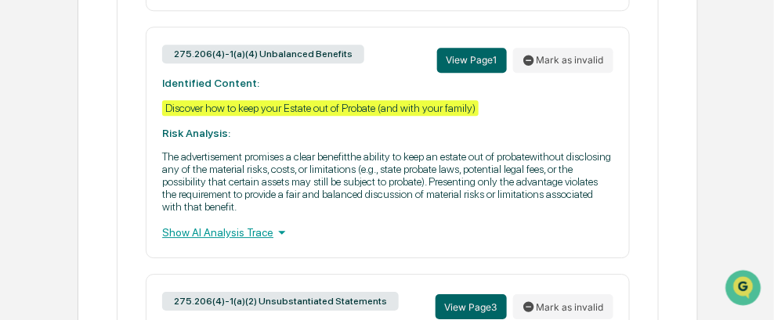
scroll to position [1018, 0]
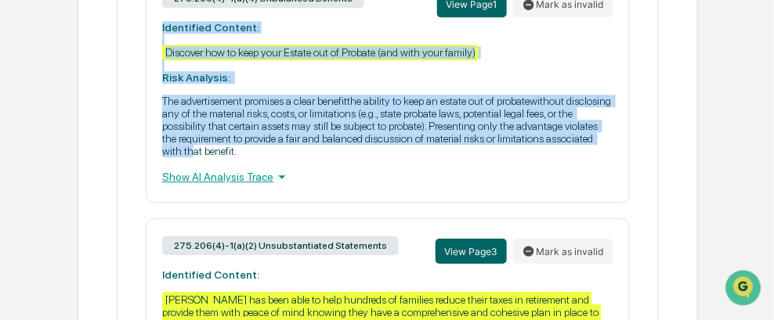
drag, startPoint x: 160, startPoint y: 27, endPoint x: 242, endPoint y: 160, distance: 155.8
click at [242, 160] on div "275.206(4)-1(a)(4) Unbalanced Benefits View Page 1 Mark as invalid Identified C…" at bounding box center [388, 86] width 484 height 231
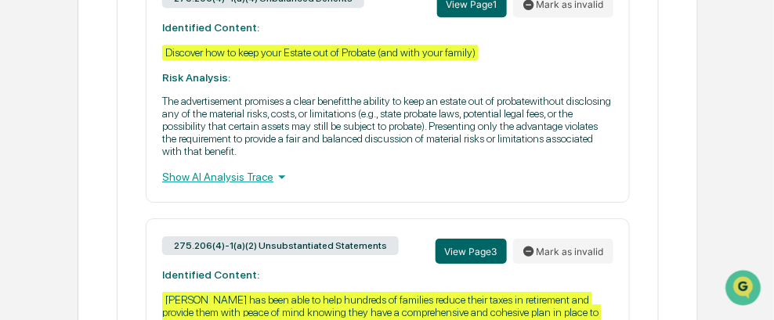
click at [253, 186] on div "Show AI Analysis Trace" at bounding box center [387, 176] width 451 height 17
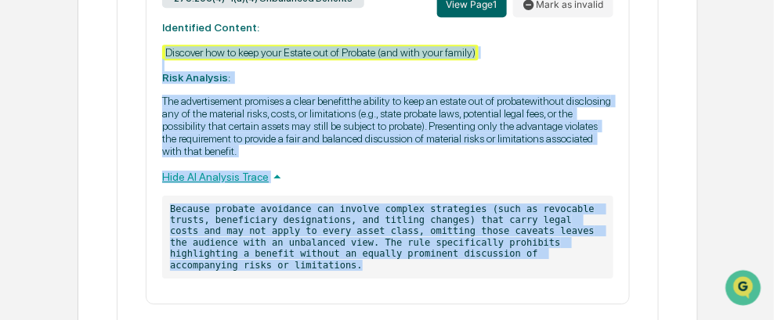
drag, startPoint x: 503, startPoint y: 190, endPoint x: 152, endPoint y: 52, distance: 377.0
click at [152, 52] on div "275.206(4)-1(a)(4) Unbalanced Benefits View Page 1 Mark as invalid Identified C…" at bounding box center [388, 138] width 484 height 334
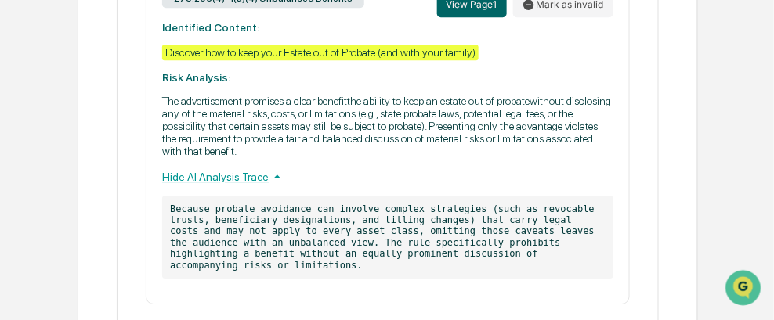
click at [154, 26] on div "275.206(4)-1(a)(4) Unbalanced Benefits View Page 1 Mark as invalid Identified C…" at bounding box center [388, 138] width 484 height 334
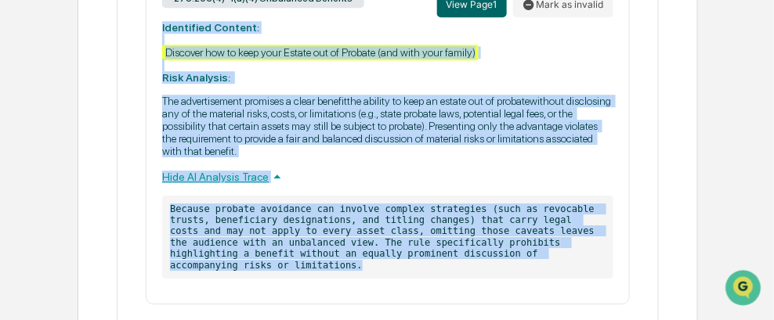
drag, startPoint x: 159, startPoint y: 25, endPoint x: 594, endPoint y: 271, distance: 500.1
click at [594, 271] on div "275.206(4)-1(a)(4) Unbalanced Benefits View Page 1 Mark as invalid Identified C…" at bounding box center [388, 138] width 484 height 334
copy div "Identified Content: Discover how to keep your Estate out of Probate (and with y…"
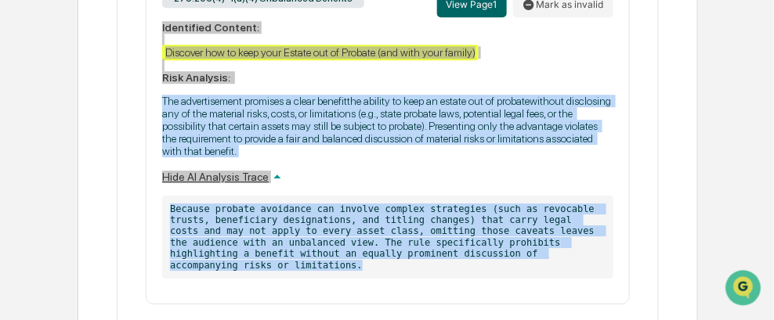
click at [588, 157] on p "The advertisement promises a clear benefitthe ability to keep an estate out of …" at bounding box center [387, 126] width 451 height 63
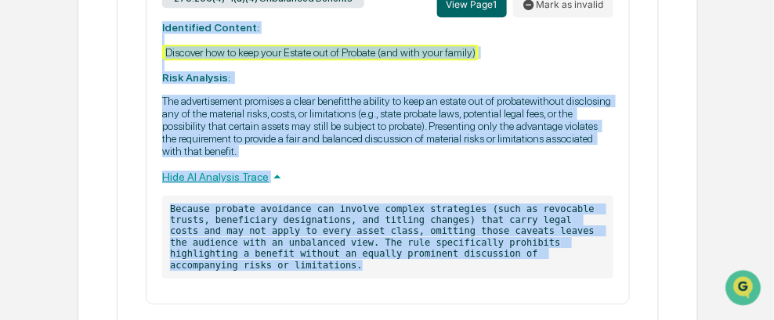
drag, startPoint x: 525, startPoint y: 266, endPoint x: 133, endPoint y: 28, distance: 457.9
click at [133, 28] on div "275.206(4)-1(a)(3) Misleading Information View Page 2 Mark as invalid Identifie…" at bounding box center [387, 144] width 515 height 840
copy div "Identified Content: Discover how to keep your Estate out of Probate (and with y…"
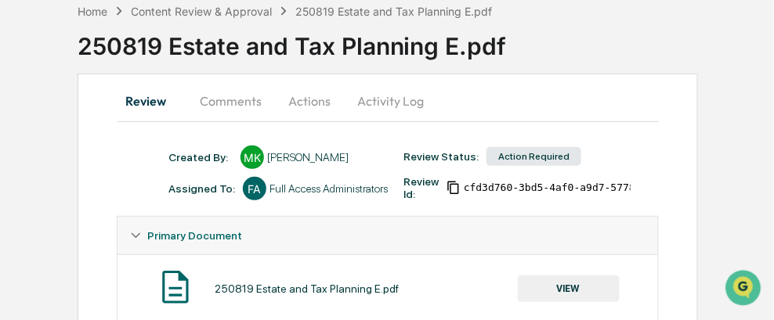
scroll to position [78, 0]
click at [234, 99] on button "Comments" at bounding box center [230, 102] width 87 height 38
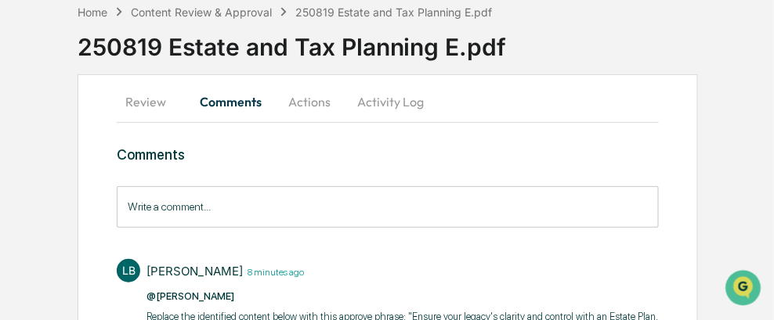
click at [172, 201] on input "Write a comment..." at bounding box center [388, 207] width 542 height 42
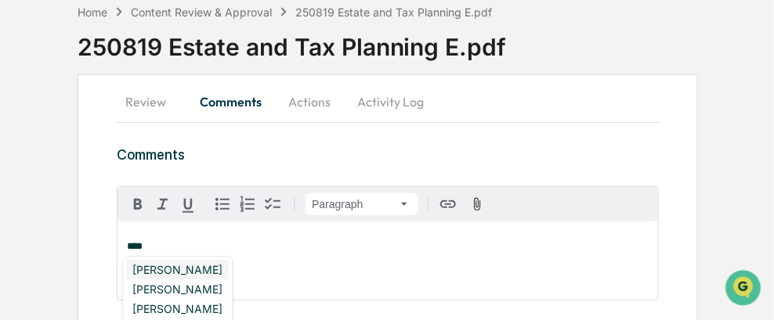
click at [172, 272] on div "[PERSON_NAME]" at bounding box center [178, 270] width 103 height 20
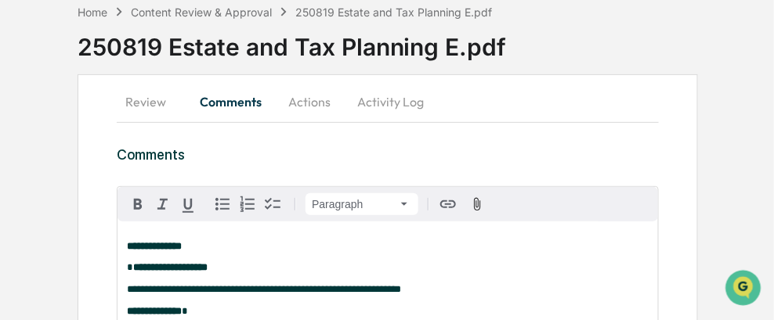
scroll to position [222, 0]
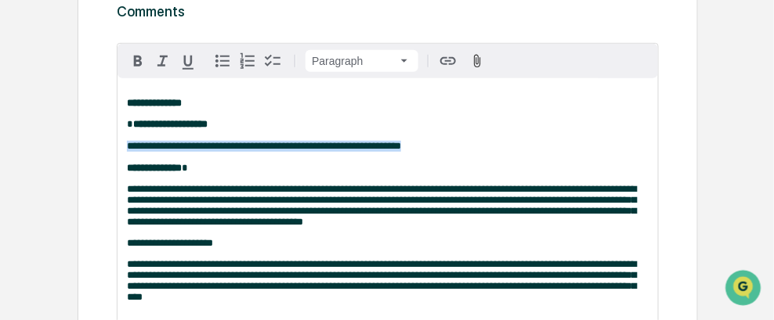
drag, startPoint x: 406, startPoint y: 146, endPoint x: 124, endPoint y: 153, distance: 282.0
click at [124, 153] on div "**********" at bounding box center [387, 200] width 540 height 244
click at [139, 62] on icon "button" at bounding box center [137, 61] width 19 height 19
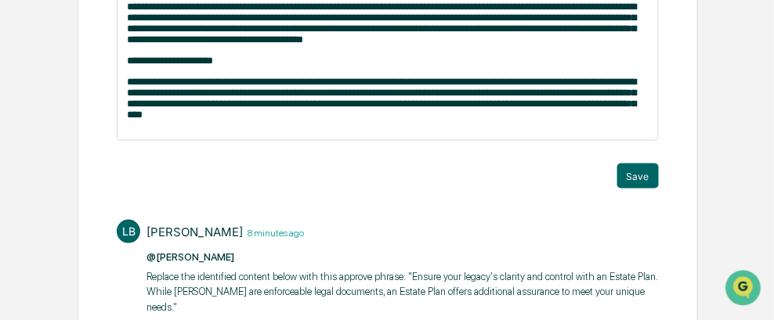
scroll to position [457, 0]
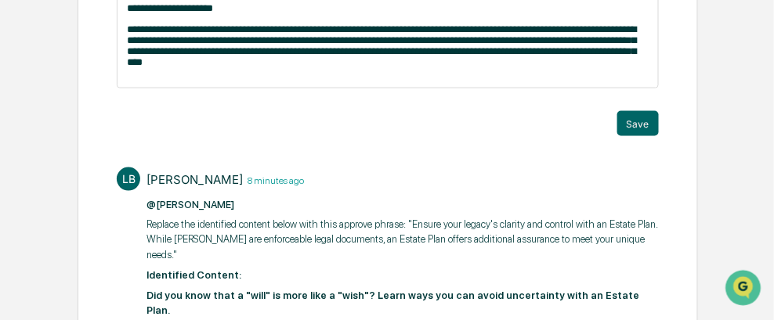
click at [232, 68] on p "**********" at bounding box center [388, 46] width 522 height 44
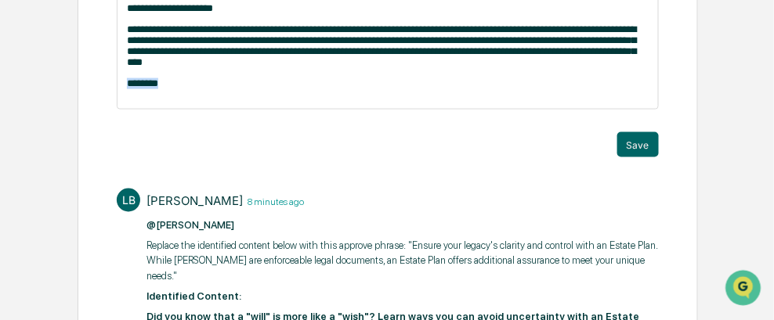
drag, startPoint x: 161, startPoint y: 101, endPoint x: 110, endPoint y: 92, distance: 51.8
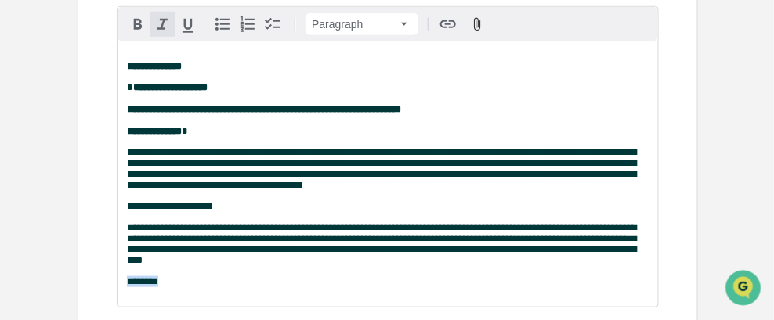
scroll to position [222, 0]
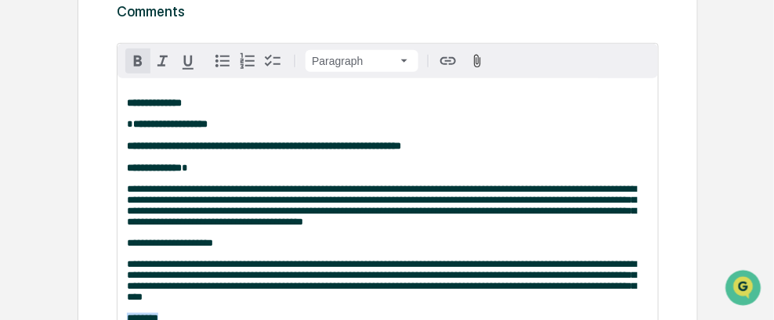
click at [131, 56] on icon "button" at bounding box center [137, 61] width 19 height 19
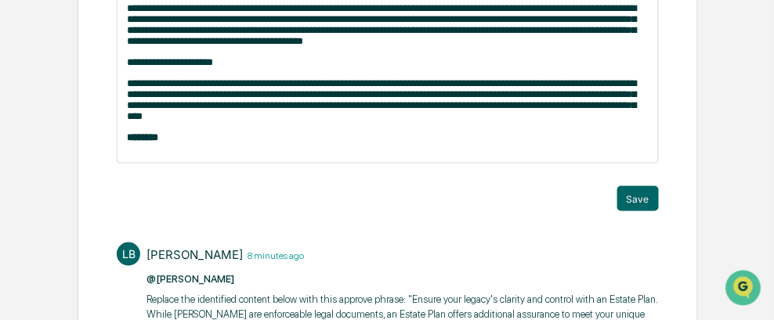
scroll to position [457, 0]
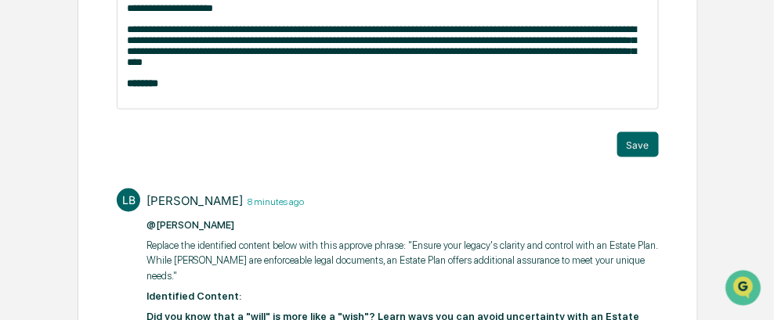
click at [192, 89] on p "********" at bounding box center [388, 83] width 522 height 11
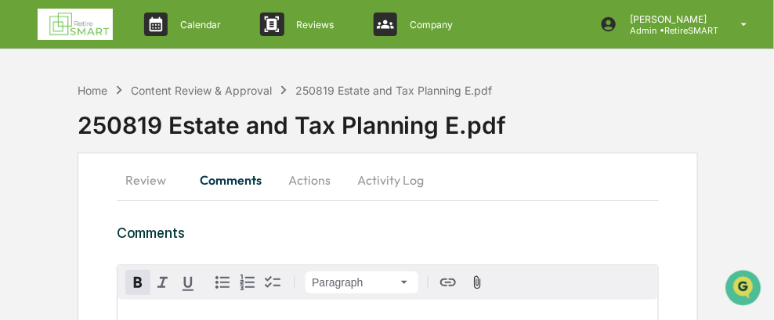
scroll to position [78, 0]
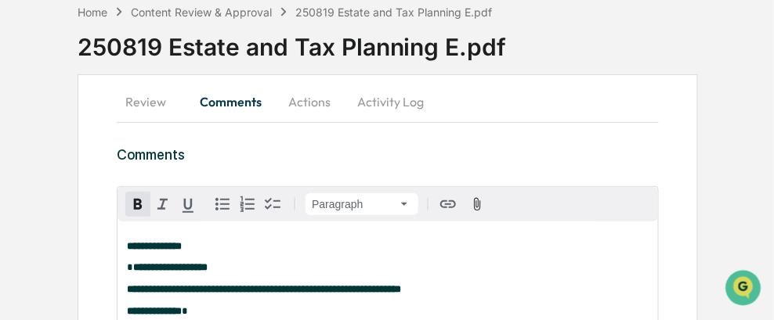
click at [136, 193] on button "button" at bounding box center [137, 204] width 25 height 25
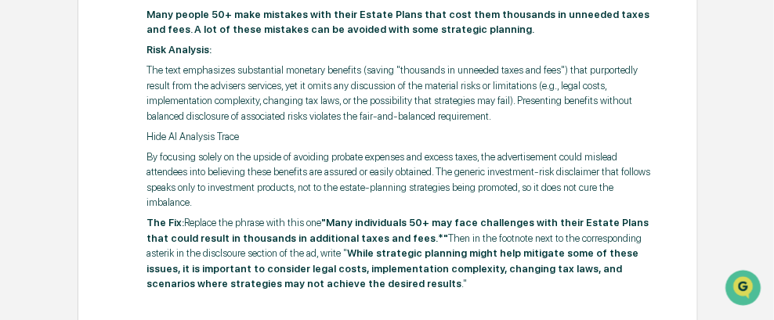
scroll to position [1443, 0]
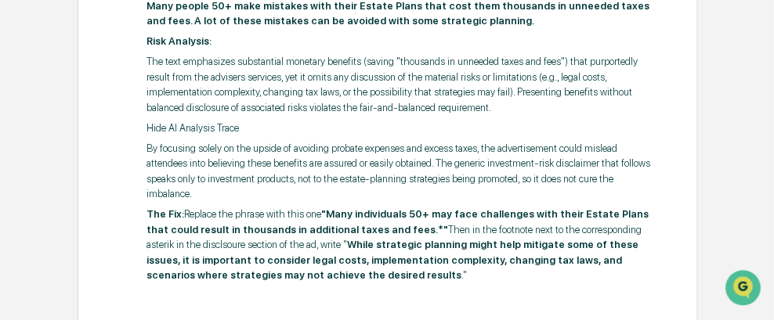
drag, startPoint x: 316, startPoint y: 183, endPoint x: 182, endPoint y: 172, distance: 134.4
click at [182, 172] on div "@[PERSON_NAME] ​Many people 50+ make mistakes with their Estate Plans that cost…" at bounding box center [402, 130] width 512 height 305
copy p "Replace the phrase with this one"
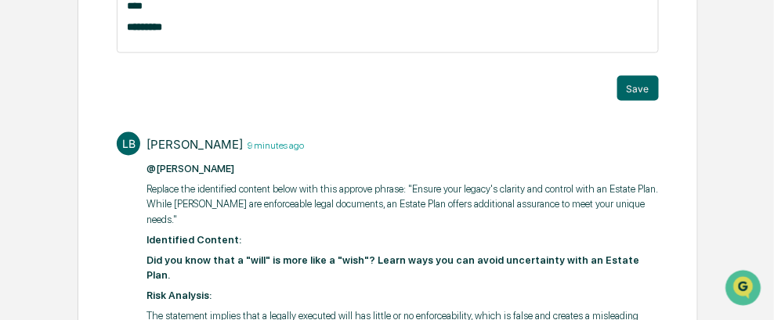
scroll to position [503, 0]
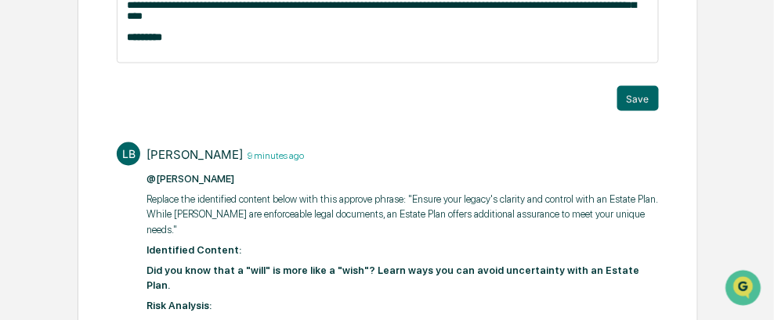
click at [174, 43] on p "********" at bounding box center [388, 37] width 522 height 11
click at [327, 43] on p "**********" at bounding box center [388, 37] width 522 height 11
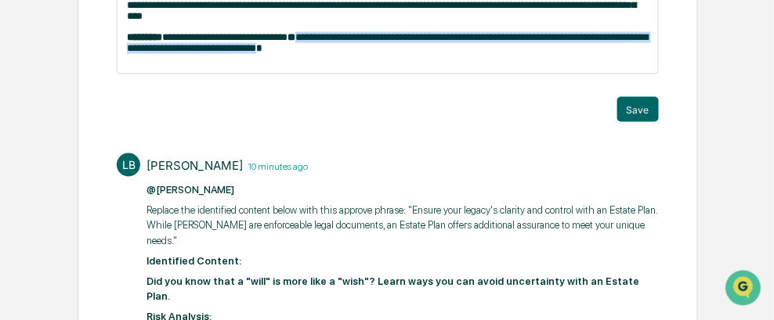
drag, startPoint x: 338, startPoint y: 69, endPoint x: 305, endPoint y: 50, distance: 37.9
click at [305, 50] on p "**********" at bounding box center [388, 43] width 522 height 22
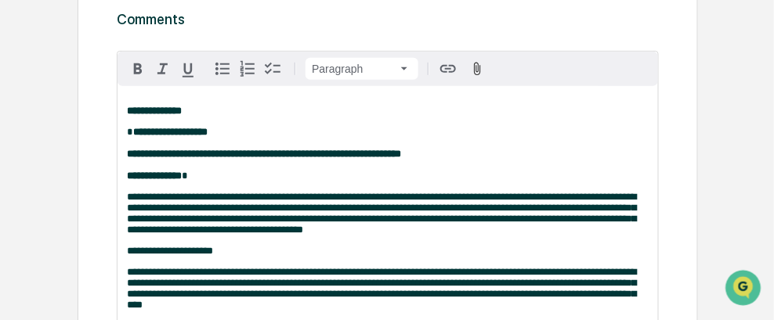
scroll to position [190, 0]
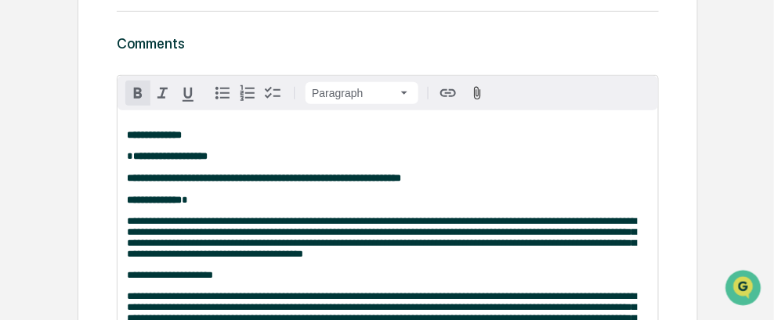
click at [130, 87] on icon "button" at bounding box center [137, 93] width 19 height 19
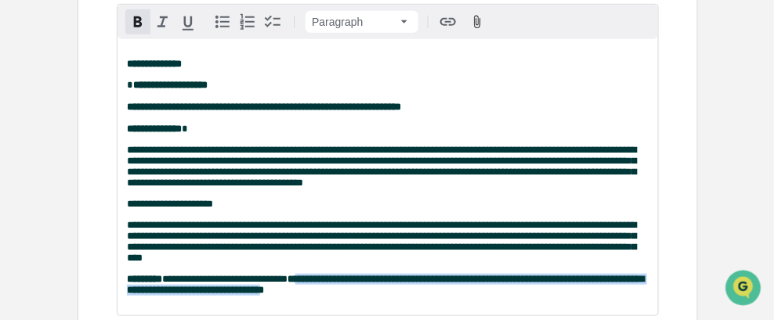
scroll to position [425, 0]
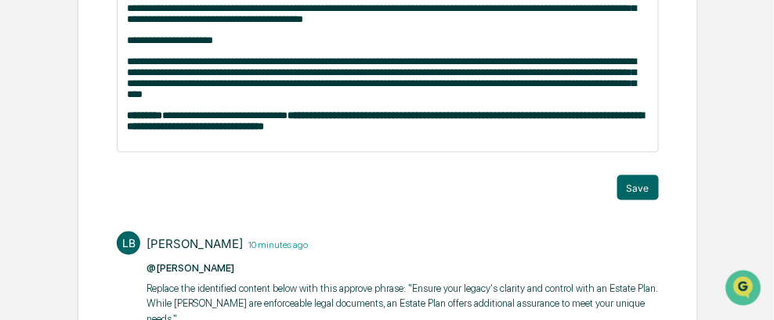
click at [399, 172] on div "**********" at bounding box center [388, 7] width 542 height 335
click at [644, 201] on button "Save" at bounding box center [638, 187] width 42 height 25
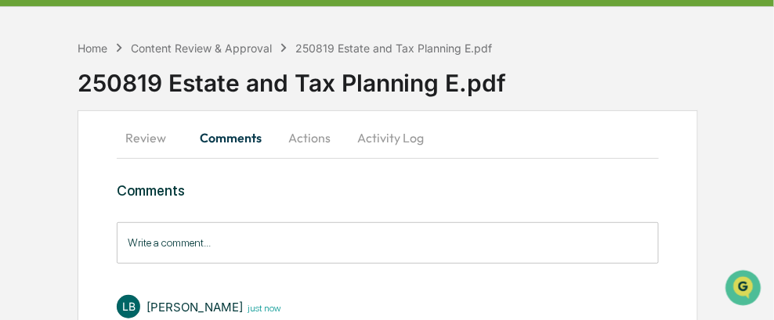
scroll to position [78, 0]
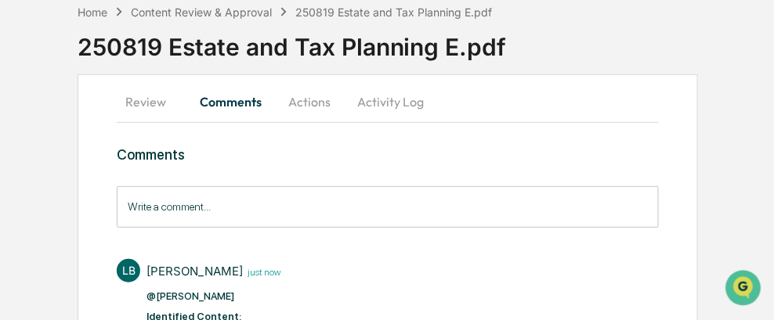
click at [147, 104] on button "Review" at bounding box center [152, 102] width 70 height 38
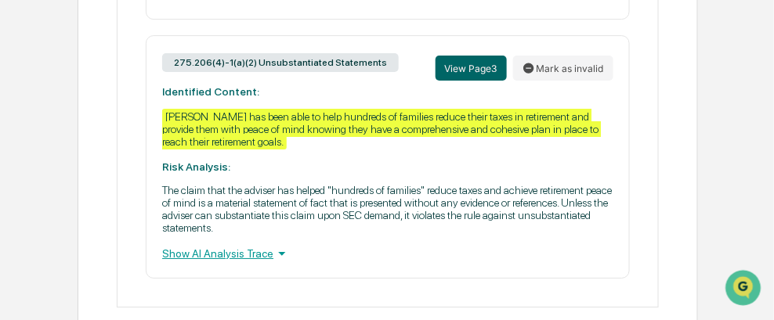
scroll to position [1170, 0]
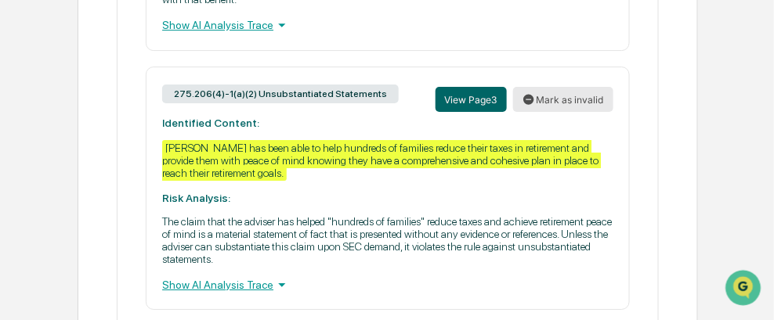
click at [587, 108] on button "Mark as invalid" at bounding box center [563, 99] width 100 height 25
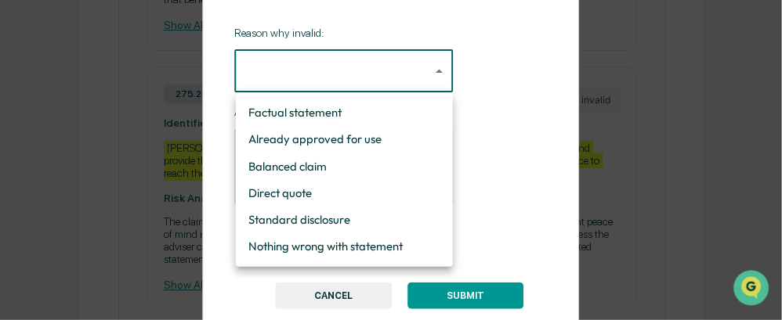
click at [394, 109] on li "Factual statement" at bounding box center [344, 112] width 217 height 27
type input "**********"
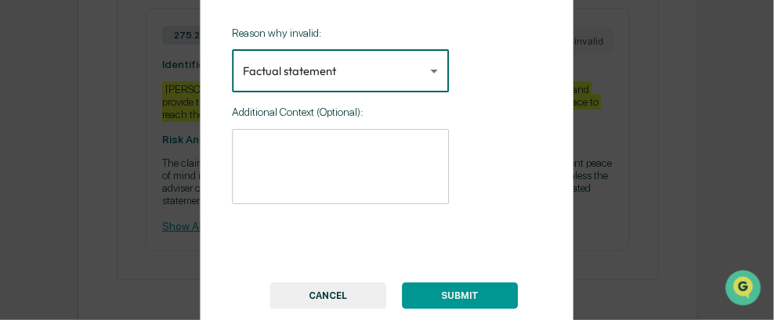
scroll to position [1248, 0]
click at [471, 290] on button "SUBMIT" at bounding box center [461, 296] width 116 height 27
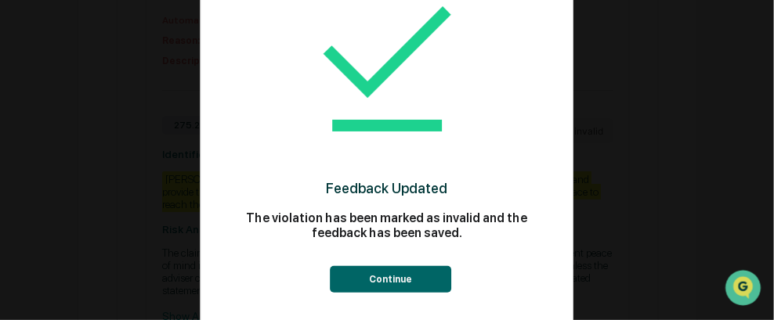
click at [421, 281] on button "Continue" at bounding box center [391, 279] width 121 height 27
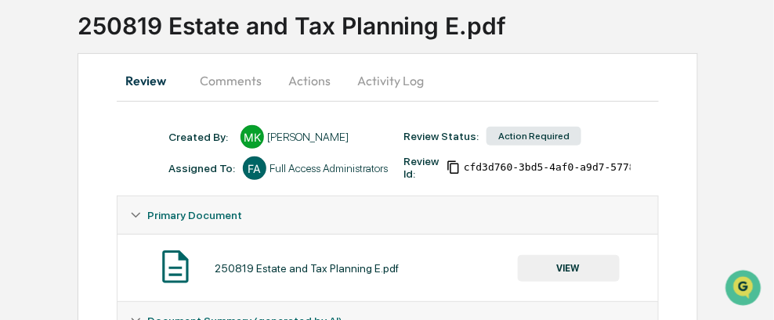
scroll to position [0, 0]
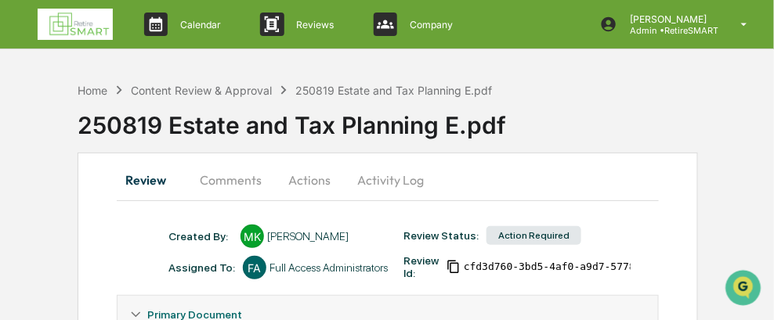
click at [315, 178] on button "Actions" at bounding box center [309, 180] width 70 height 38
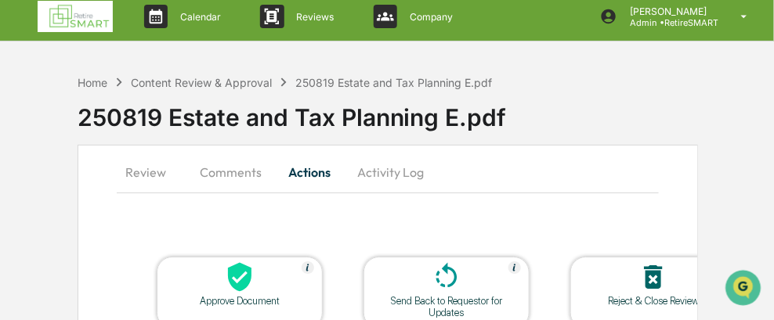
scroll to position [157, 0]
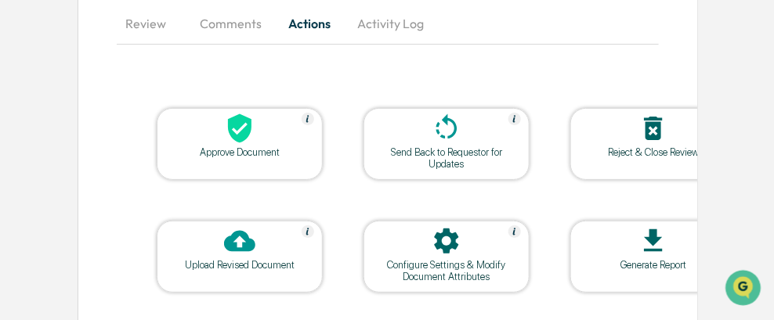
click at [451, 139] on icon at bounding box center [446, 128] width 31 height 31
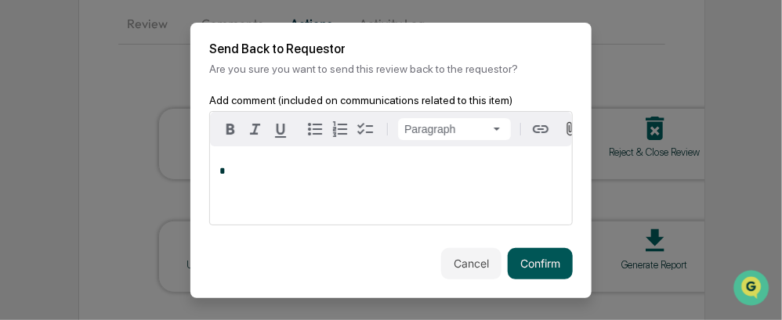
click at [536, 271] on button "Confirm" at bounding box center [540, 263] width 65 height 31
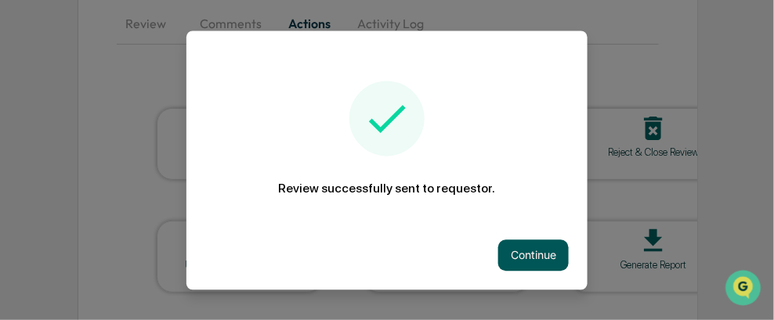
click at [524, 259] on button "Continue" at bounding box center [533, 255] width 70 height 31
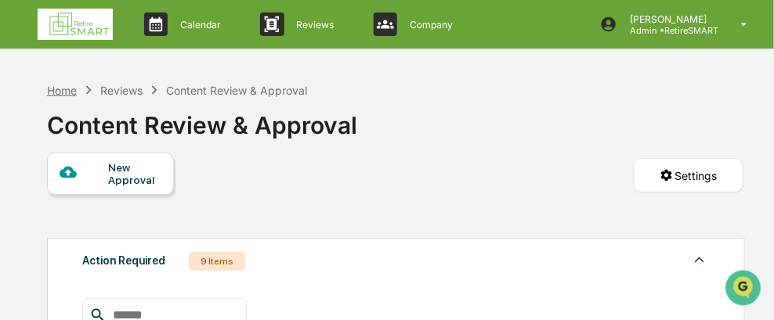
click at [60, 89] on div "Home" at bounding box center [62, 90] width 30 height 13
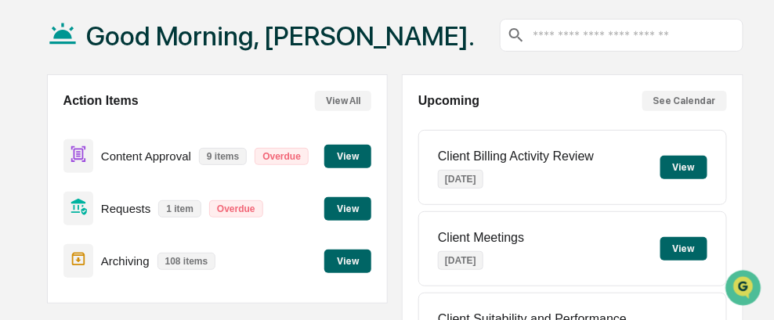
scroll to position [157, 0]
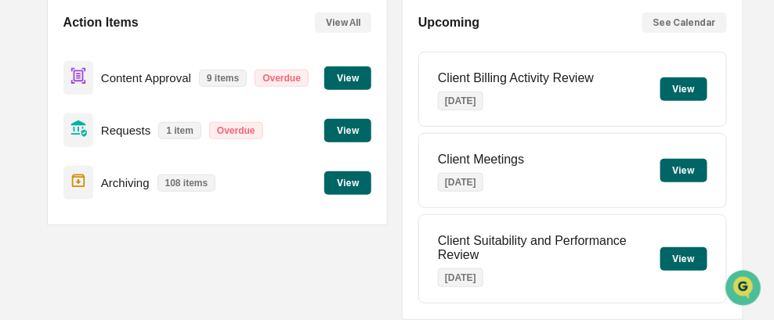
click at [343, 81] on button "View" at bounding box center [347, 78] width 47 height 23
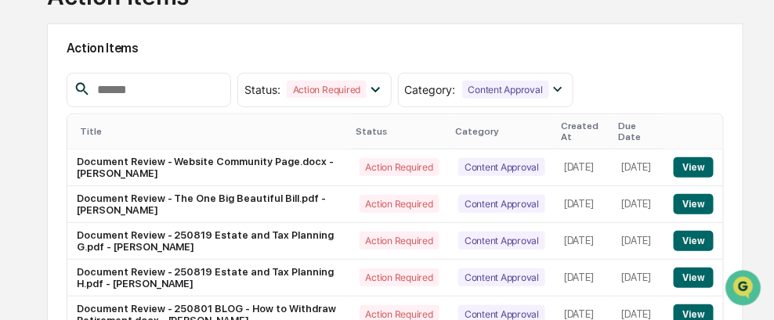
scroll to position [239, 0]
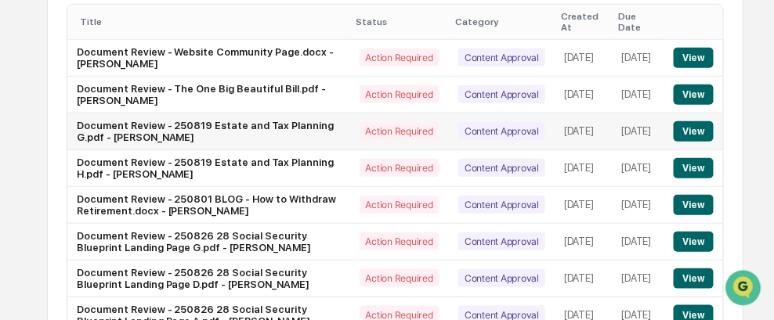
click at [697, 121] on button "View" at bounding box center [694, 131] width 40 height 20
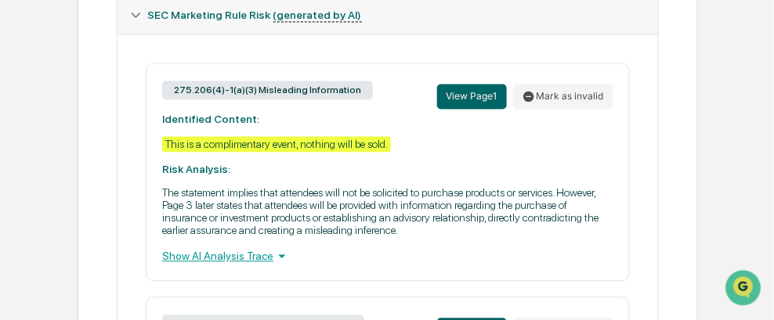
scroll to position [666, 0]
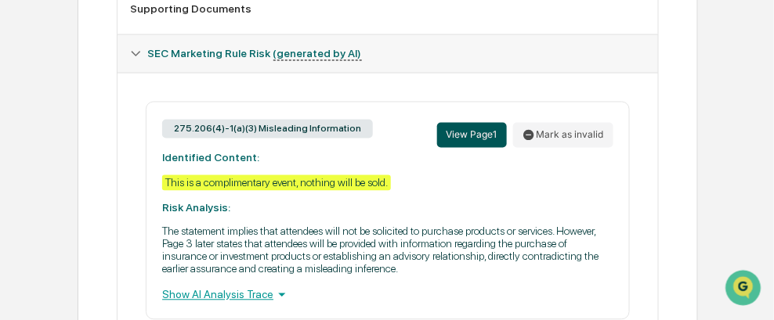
click at [489, 134] on button "View Page 1" at bounding box center [472, 135] width 70 height 25
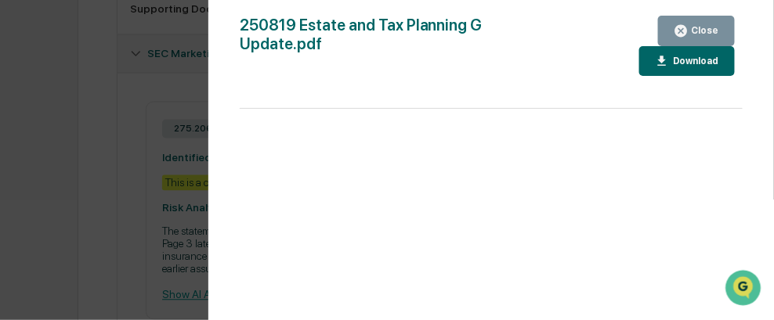
click at [170, 92] on div "Version History [DATE] 04:48 PM [PERSON_NAME] [DATE] 04:28 PM [PERSON_NAME] 250…" at bounding box center [387, 160] width 774 height 320
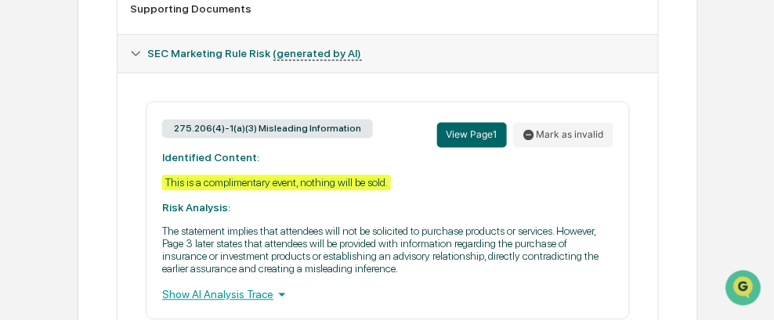
scroll to position [744, 0]
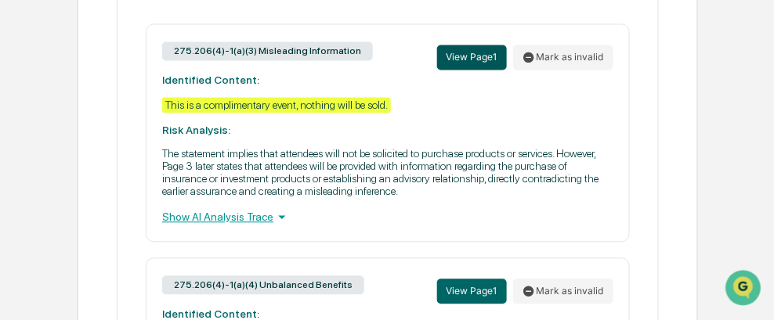
click at [484, 56] on button "View Page 1" at bounding box center [472, 57] width 70 height 25
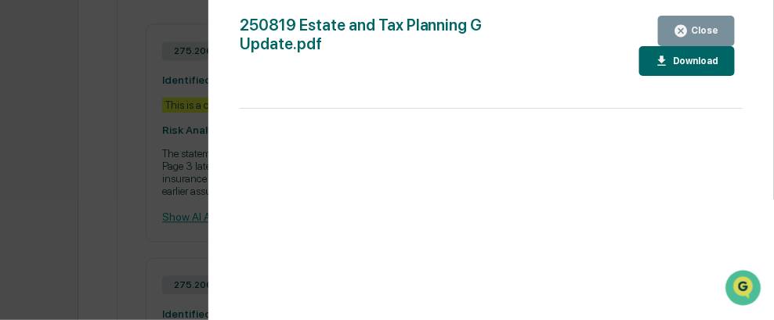
click at [706, 31] on div "Close" at bounding box center [703, 30] width 31 height 11
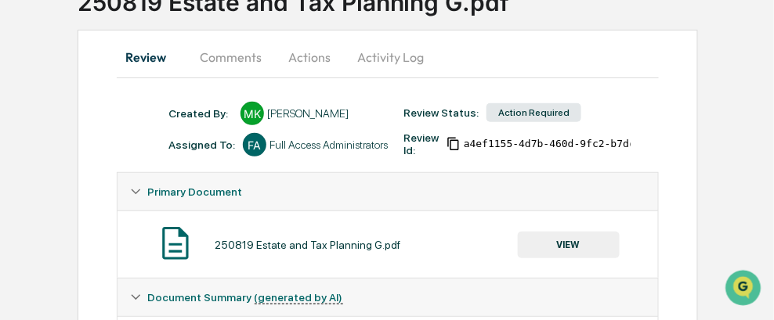
scroll to position [117, 0]
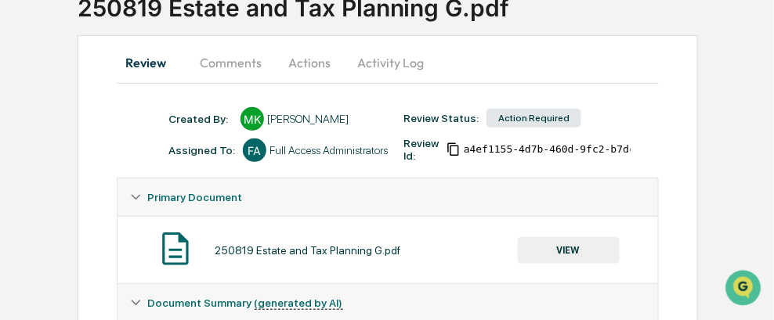
click at [227, 63] on button "Comments" at bounding box center [230, 63] width 87 height 38
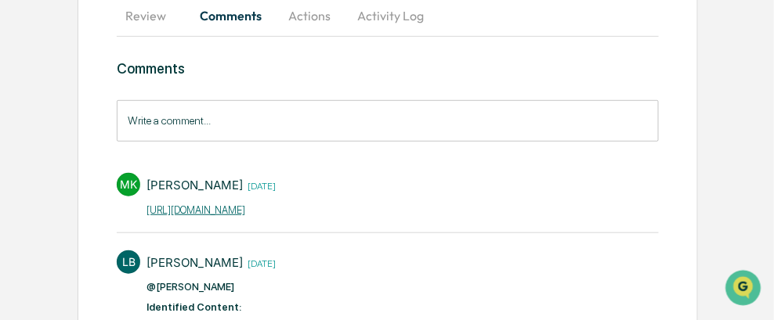
scroll to position [0, 0]
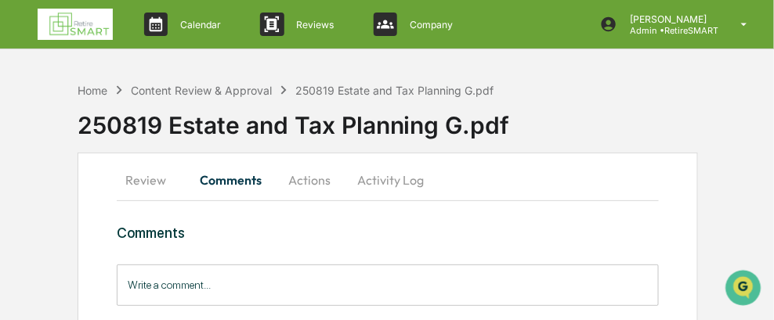
click at [158, 181] on button "Review" at bounding box center [152, 180] width 70 height 38
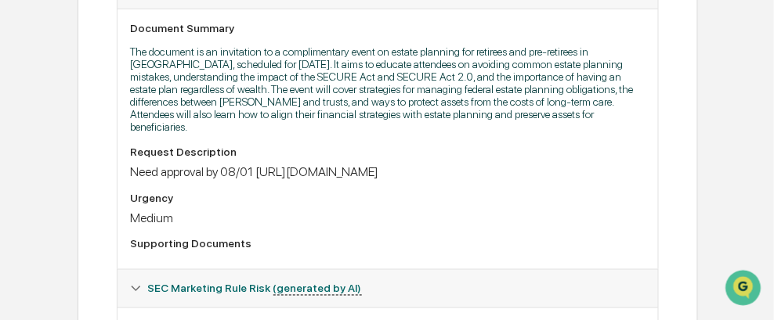
scroll to position [666, 0]
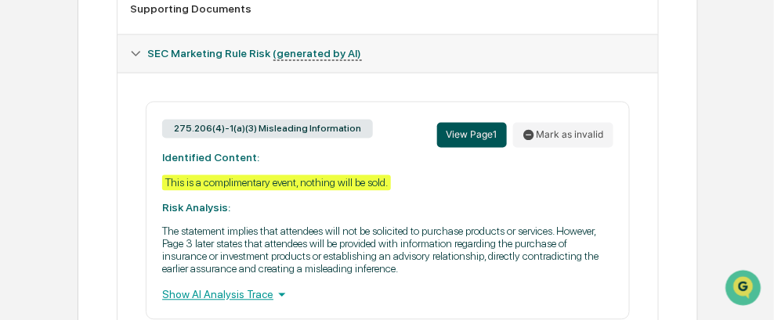
click at [476, 123] on button "View Page 1" at bounding box center [472, 135] width 70 height 25
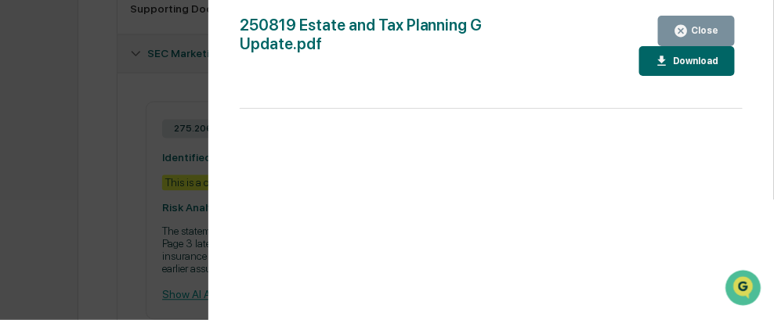
click at [709, 34] on div "Close" at bounding box center [703, 30] width 31 height 11
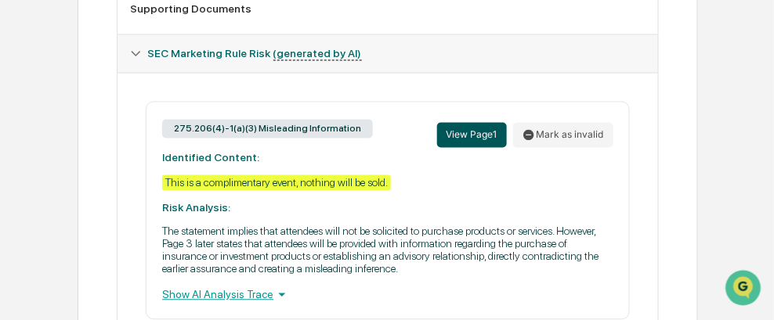
click at [472, 133] on button "View Page 1" at bounding box center [472, 135] width 70 height 25
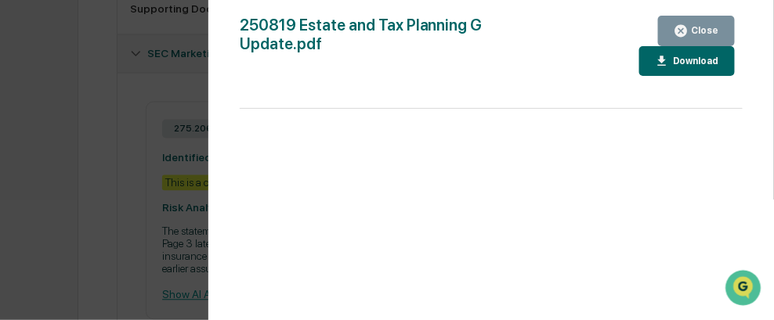
click at [703, 34] on div "Close" at bounding box center [703, 30] width 31 height 11
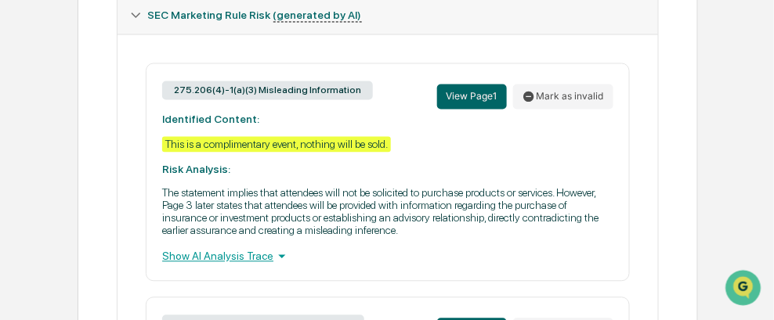
scroll to position [744, 0]
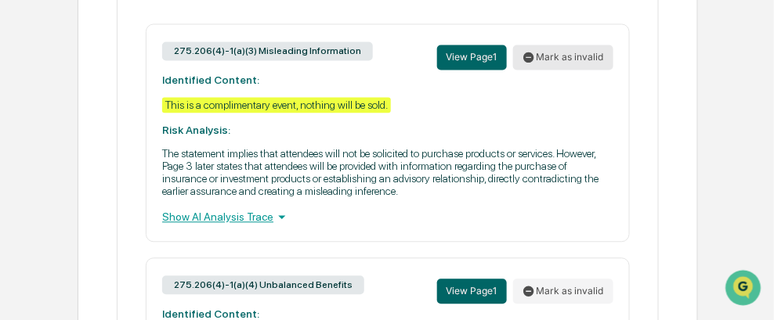
click at [567, 52] on button "Mark as invalid" at bounding box center [563, 57] width 100 height 25
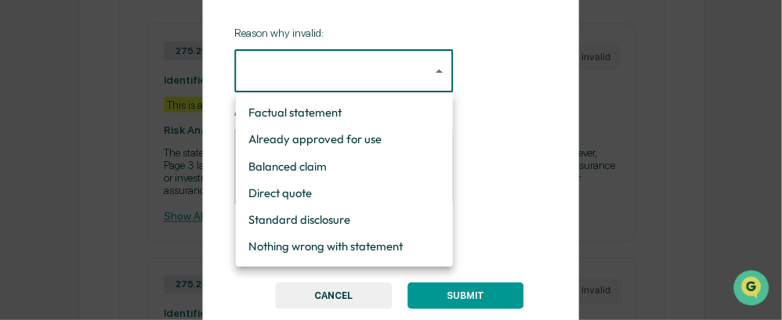
click at [381, 114] on li "Factual statement" at bounding box center [344, 112] width 217 height 27
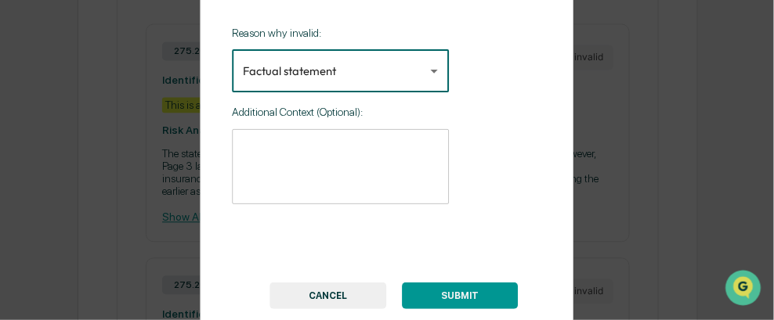
click at [352, 145] on textarea at bounding box center [340, 167] width 195 height 49
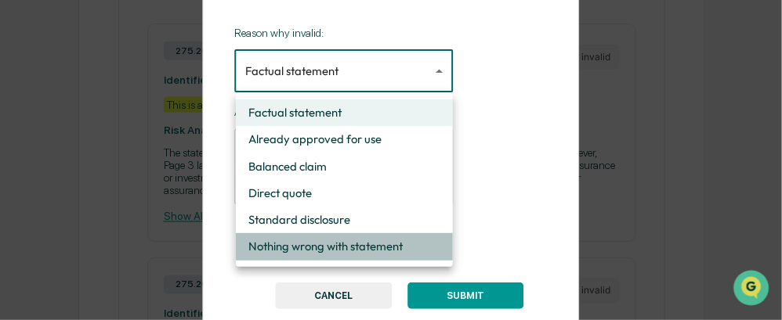
click at [367, 242] on li "Nothing wrong with statement" at bounding box center [344, 246] width 217 height 27
type input "**********"
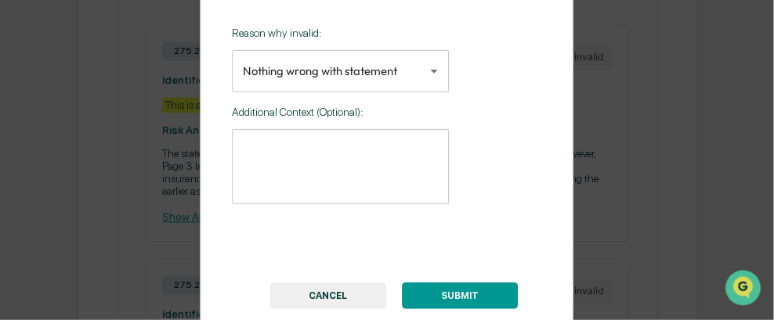
click at [288, 136] on div "* ​" at bounding box center [340, 166] width 217 height 75
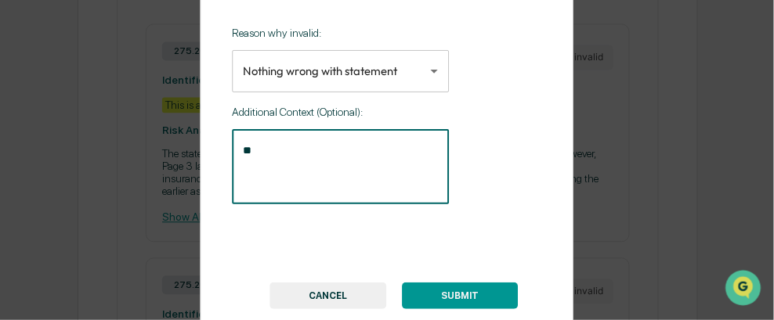
type textarea "*"
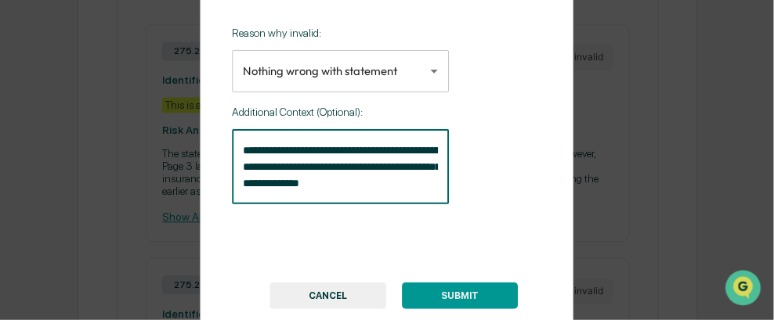
click at [379, 184] on textarea "**********" at bounding box center [340, 167] width 195 height 49
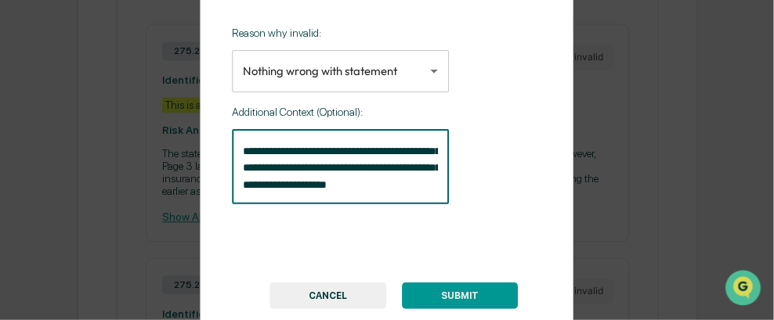
scroll to position [33, 0]
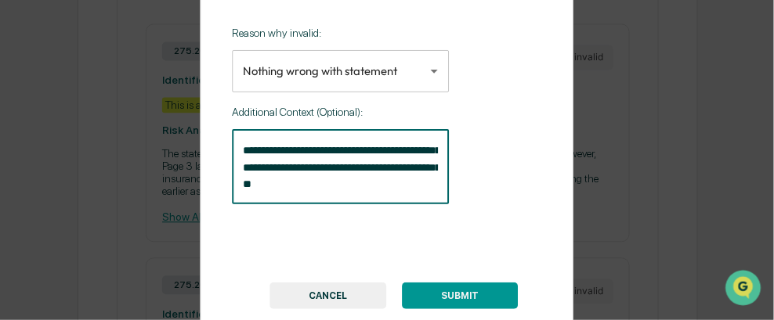
type textarea "**********"
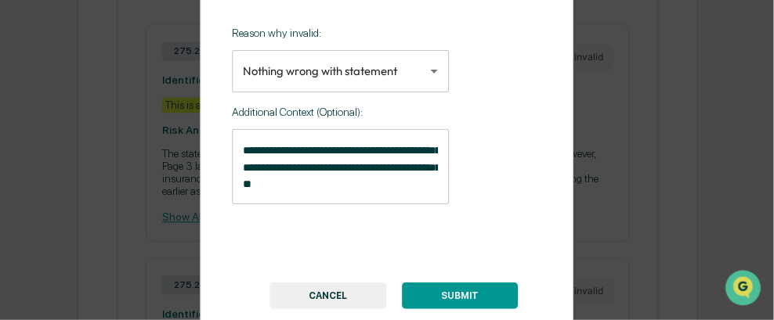
click at [474, 293] on button "SUBMIT" at bounding box center [461, 296] width 116 height 27
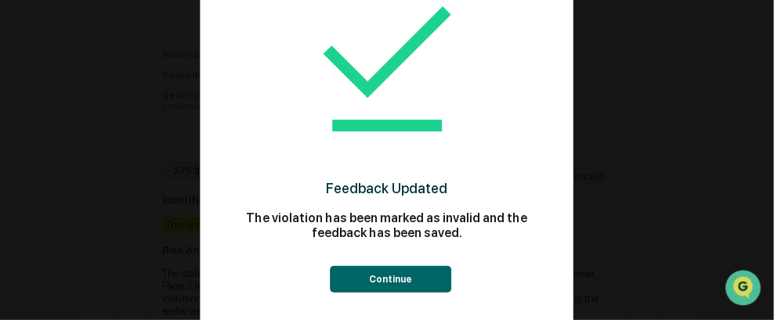
click at [401, 276] on button "Continue" at bounding box center [391, 279] width 121 height 27
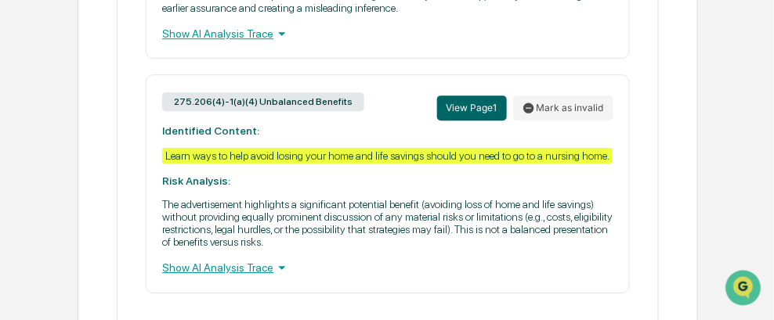
scroll to position [1096, 0]
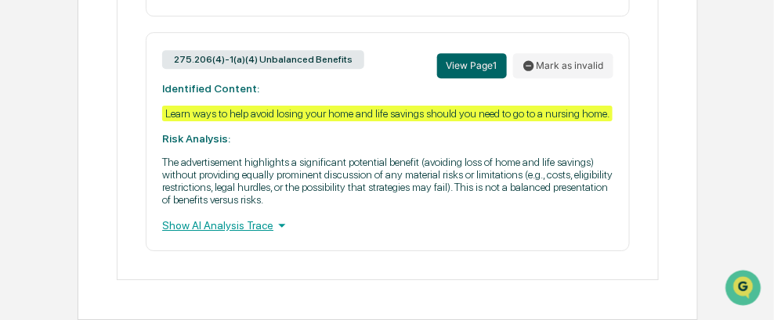
click at [227, 233] on div "Show AI Analysis Trace" at bounding box center [387, 225] width 451 height 17
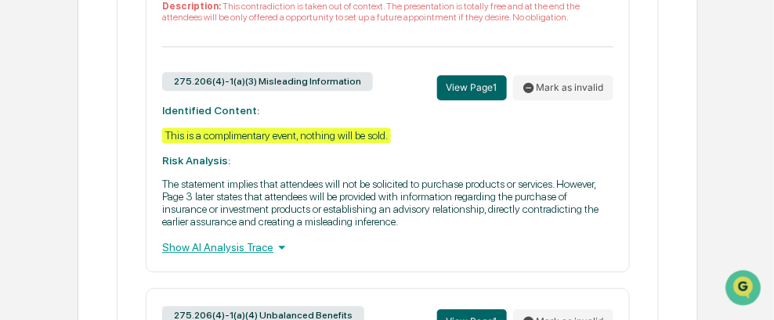
scroll to position [812, 0]
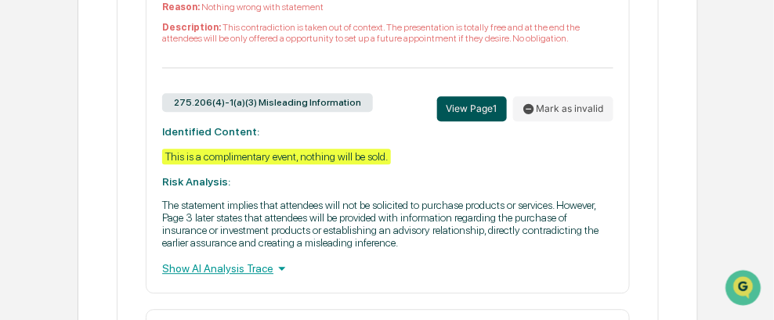
click at [486, 108] on button "View Page 1" at bounding box center [472, 108] width 70 height 25
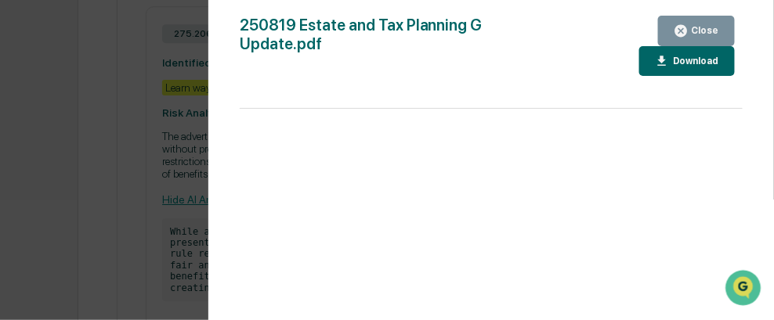
scroll to position [1125, 0]
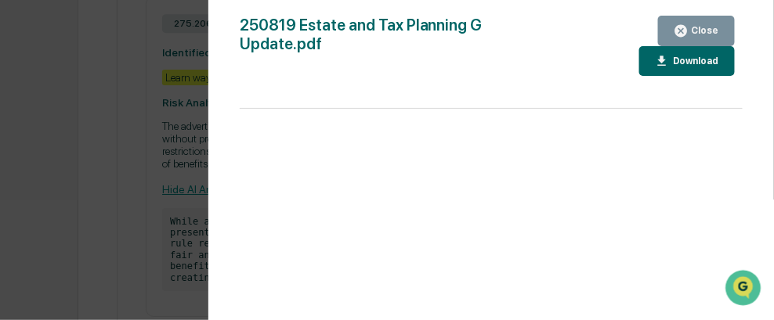
click at [705, 28] on div "Close" at bounding box center [703, 30] width 31 height 11
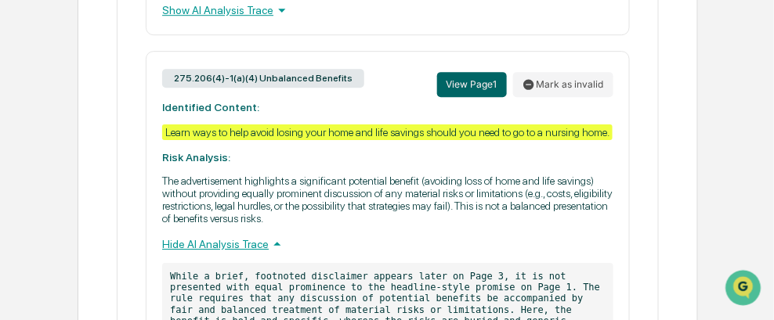
scroll to position [1071, 0]
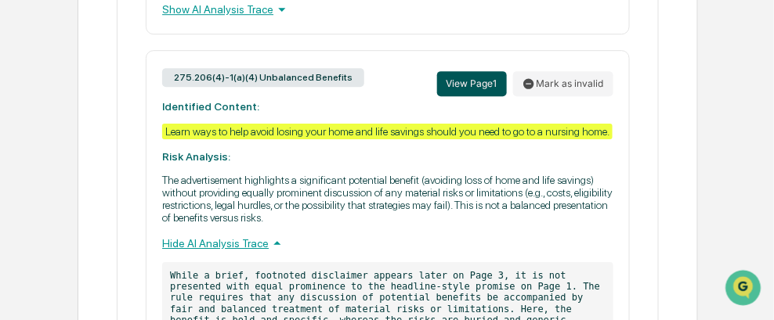
click at [484, 89] on button "View Page 1" at bounding box center [472, 83] width 70 height 25
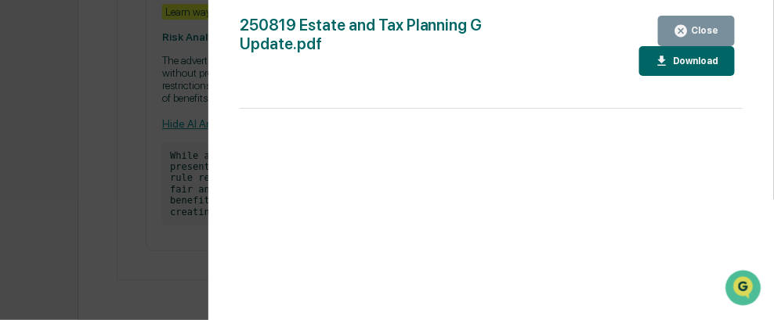
scroll to position [1204, 0]
click at [706, 37] on div "Close" at bounding box center [696, 30] width 45 height 15
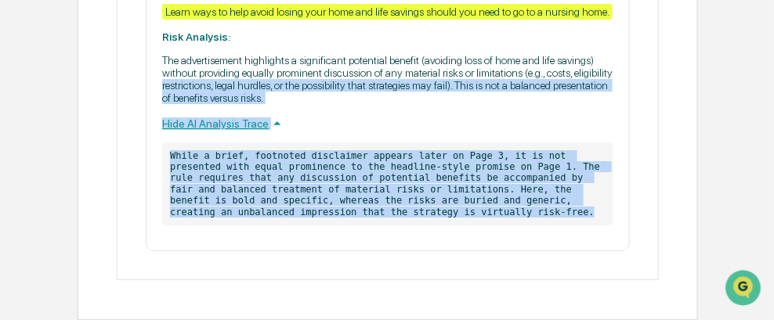
scroll to position [1125, 0]
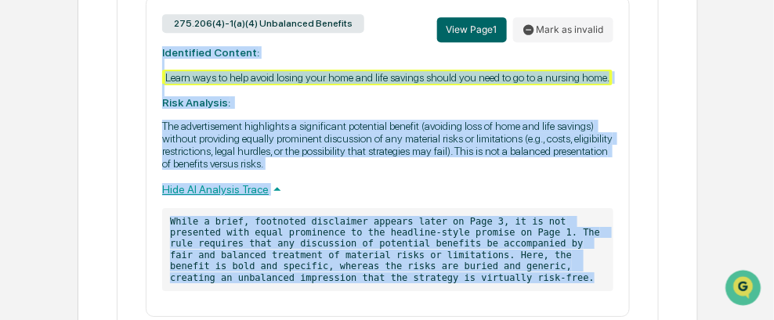
drag, startPoint x: 490, startPoint y: 215, endPoint x: 159, endPoint y: 58, distance: 366.1
click at [159, 58] on div "275.206(4)-1(a)(4) Unbalanced Benefits View Page 1 Mark as invalid Identified C…" at bounding box center [388, 156] width 484 height 321
copy div "Identified Content: Learn ways to help avoid losing your home and life savings …"
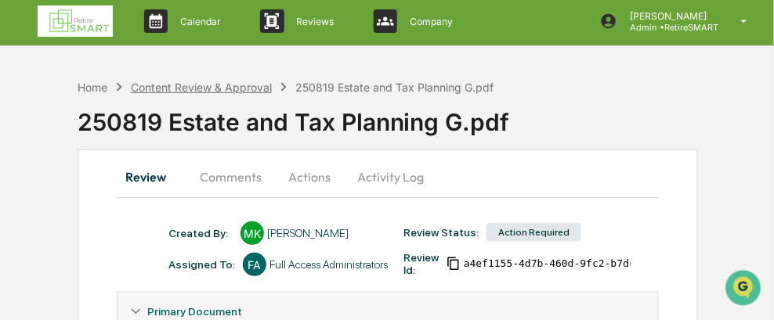
scroll to position [0, 0]
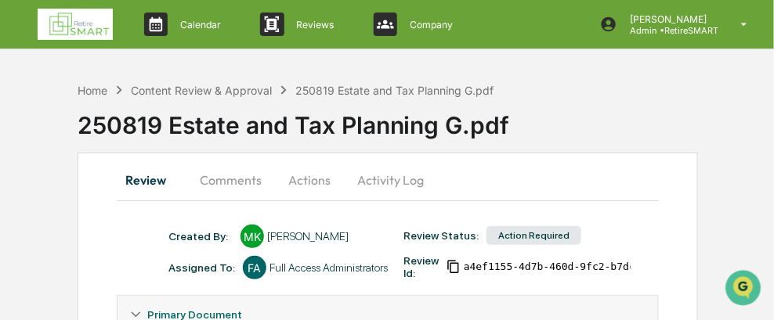
click at [219, 176] on button "Comments" at bounding box center [230, 180] width 87 height 38
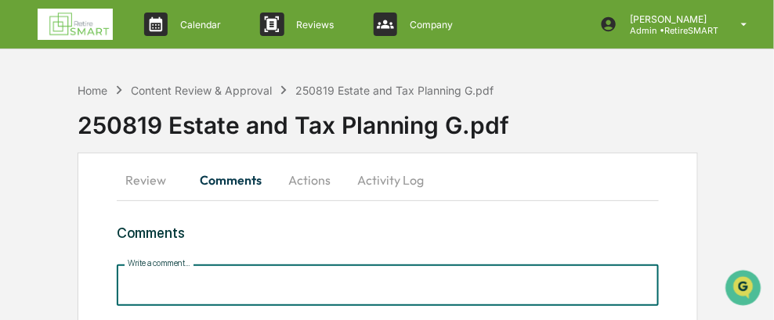
click at [152, 283] on input "Write a comment..." at bounding box center [388, 286] width 542 height 42
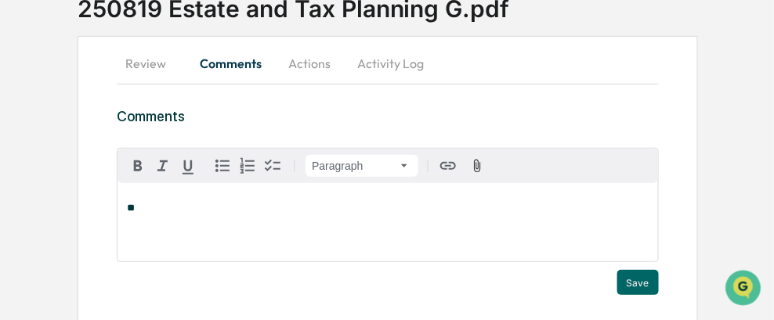
scroll to position [167, 0]
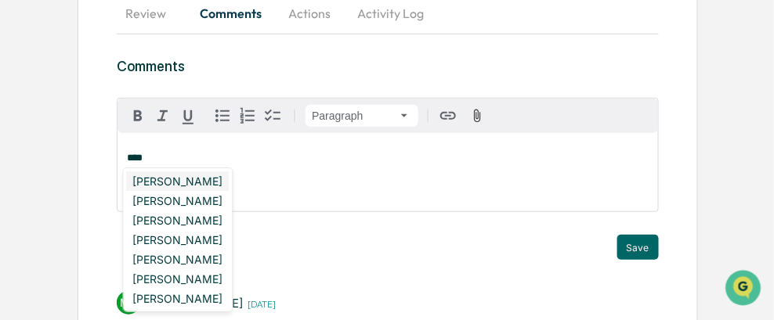
click at [195, 182] on div "[PERSON_NAME]" at bounding box center [178, 182] width 103 height 20
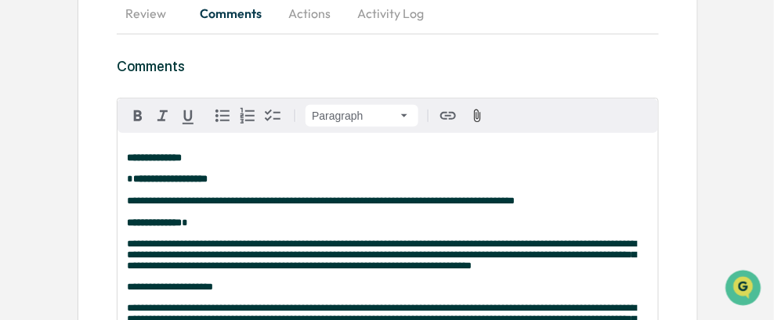
scroll to position [210, 0]
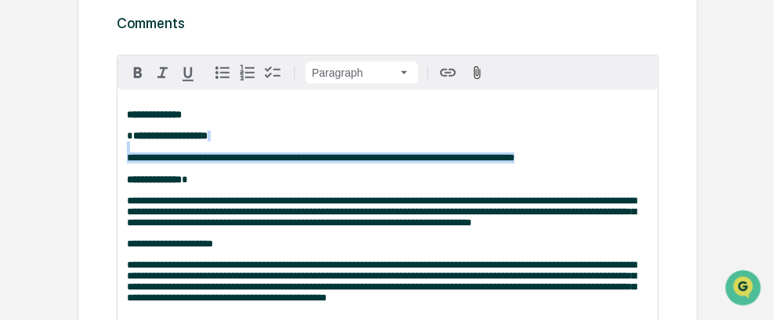
drag, startPoint x: 504, startPoint y: 157, endPoint x: 140, endPoint y: 154, distance: 364.2
click at [140, 154] on p "**********" at bounding box center [388, 158] width 522 height 55
click at [140, 71] on icon "button" at bounding box center [137, 72] width 19 height 19
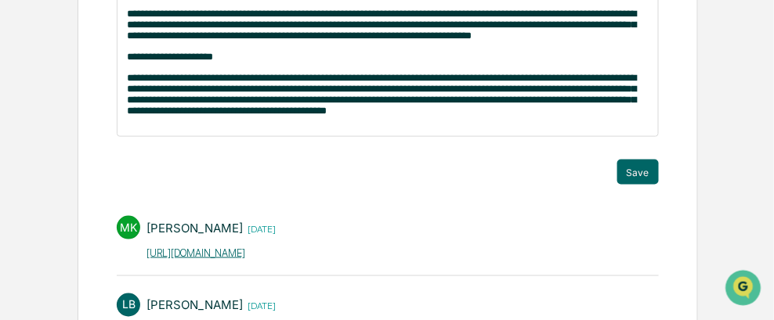
scroll to position [445, 0]
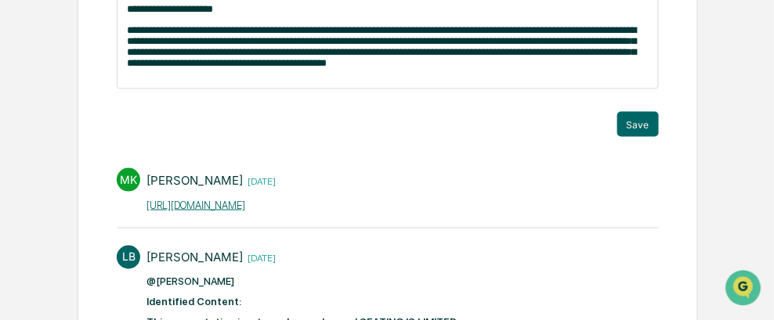
click at [381, 69] on p "**********" at bounding box center [388, 47] width 522 height 44
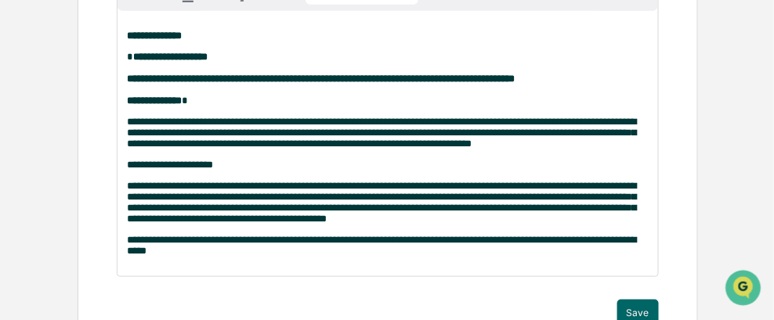
scroll to position [288, 0]
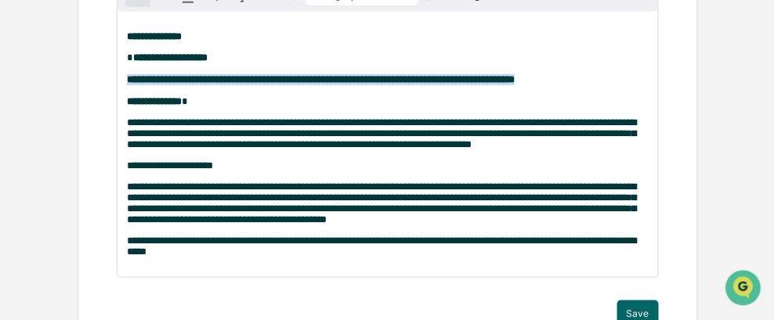
drag, startPoint x: 531, startPoint y: 76, endPoint x: 126, endPoint y: 85, distance: 405.0
click at [127, 85] on p "**********" at bounding box center [388, 79] width 522 height 55
copy strong "**********"
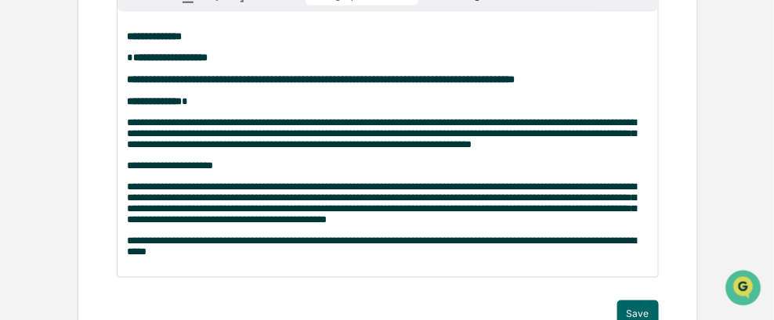
click at [169, 258] on p "**********" at bounding box center [388, 247] width 522 height 22
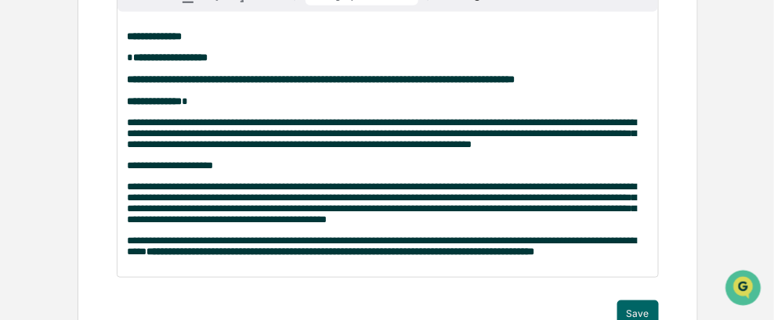
click at [624, 258] on p "**********" at bounding box center [388, 247] width 522 height 22
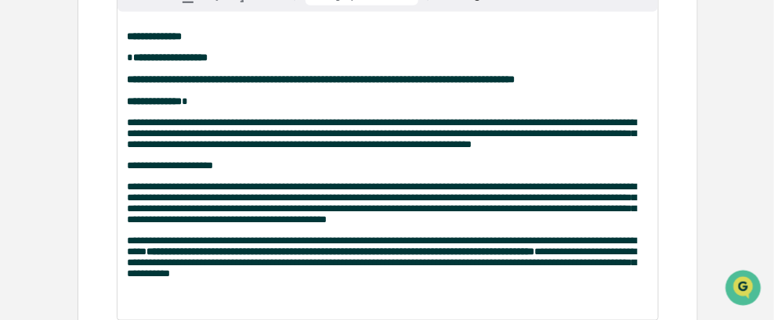
scroll to position [291, 0]
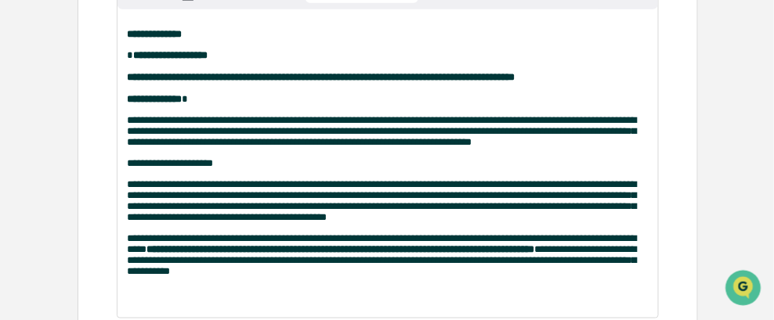
click at [615, 267] on span "**********" at bounding box center [381, 260] width 509 height 32
click at [277, 277] on p "**********" at bounding box center [388, 255] width 522 height 44
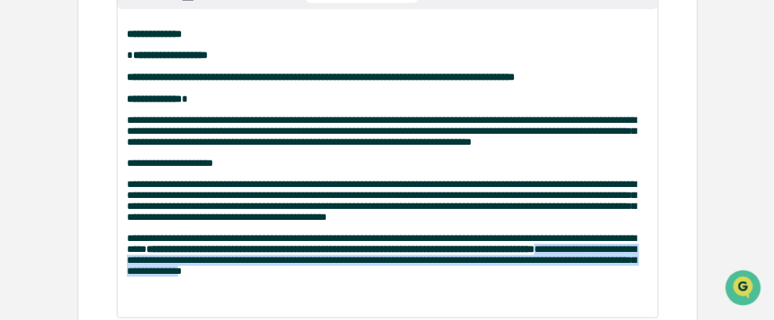
drag, startPoint x: 280, startPoint y: 291, endPoint x: 613, endPoint y: 272, distance: 334.2
click at [613, 272] on span "**********" at bounding box center [381, 260] width 509 height 32
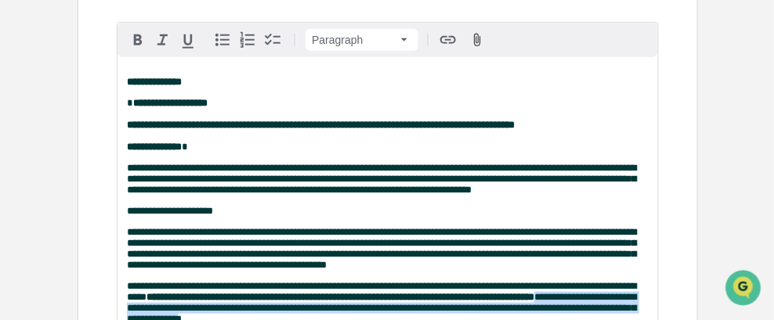
scroll to position [134, 0]
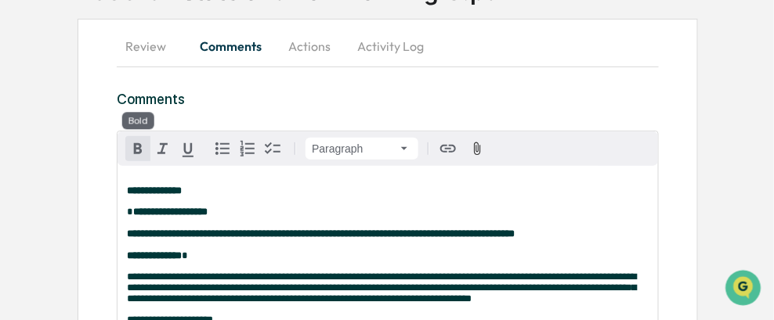
click at [132, 143] on icon "button" at bounding box center [137, 148] width 19 height 19
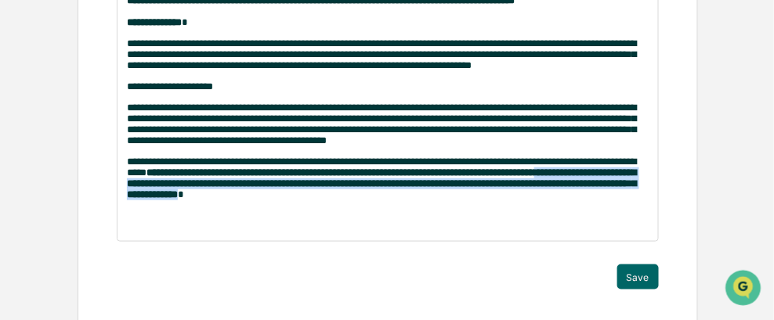
scroll to position [369, 0]
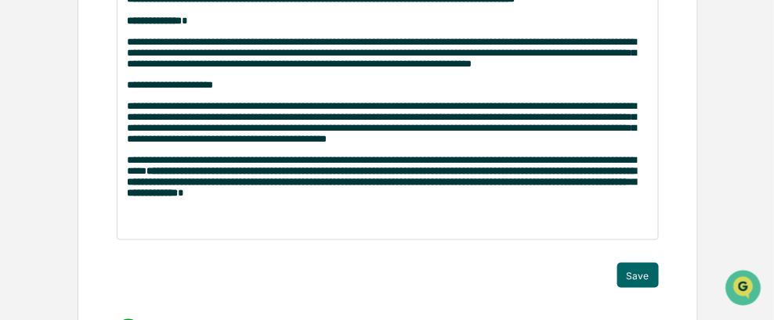
click at [486, 220] on p at bounding box center [388, 214] width 522 height 11
click at [630, 288] on button "Save" at bounding box center [638, 275] width 42 height 25
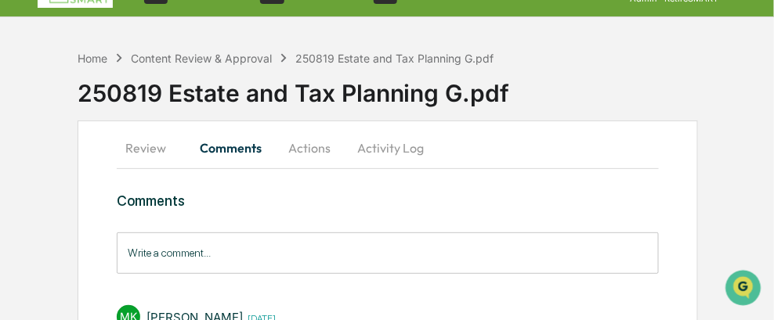
scroll to position [0, 0]
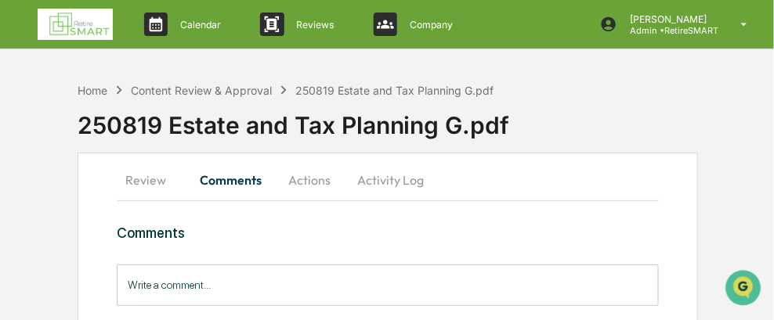
click at [142, 184] on button "Review" at bounding box center [152, 180] width 70 height 38
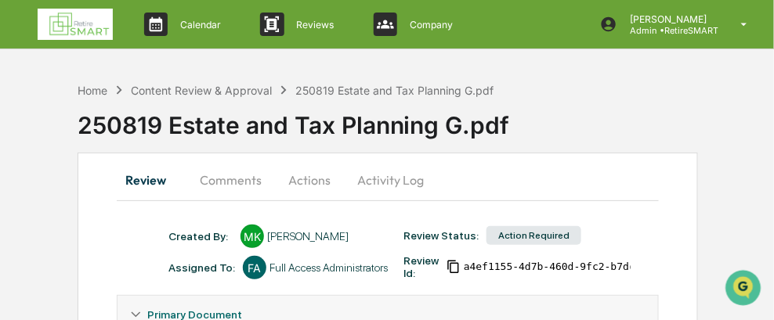
click at [303, 182] on button "Actions" at bounding box center [309, 180] width 70 height 38
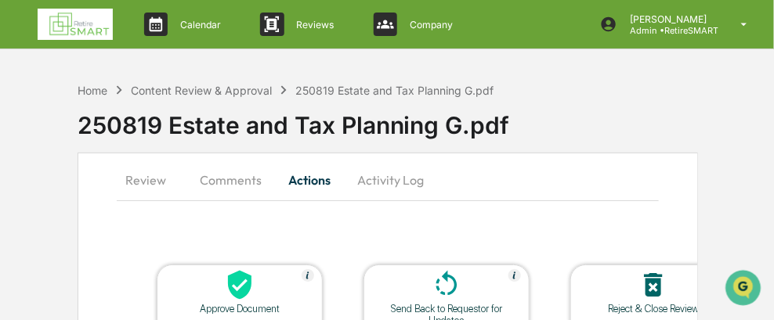
click at [457, 298] on icon at bounding box center [446, 284] width 31 height 31
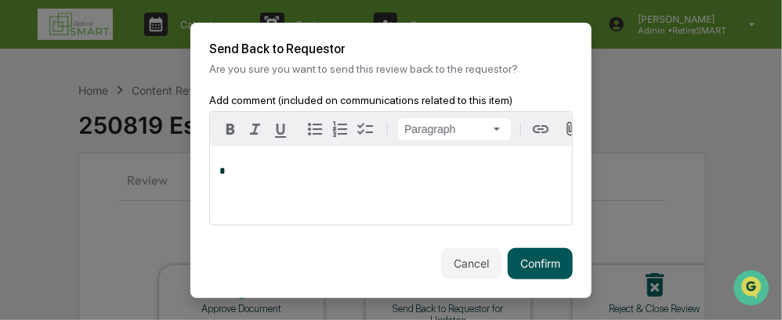
click at [530, 273] on button "Confirm" at bounding box center [540, 263] width 65 height 31
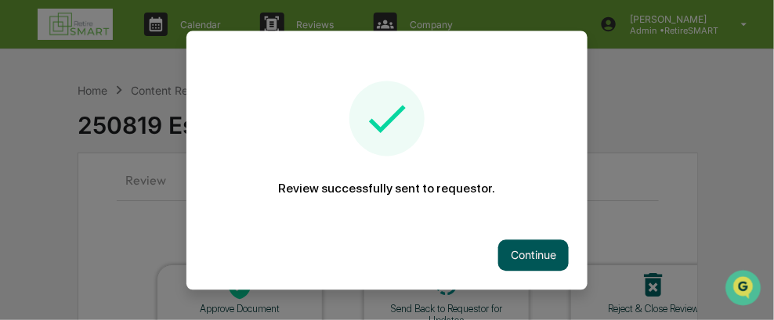
click at [532, 259] on button "Continue" at bounding box center [533, 255] width 70 height 31
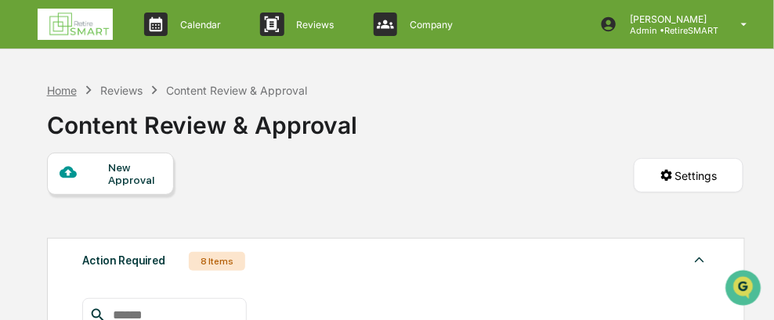
click at [56, 84] on div "Home" at bounding box center [62, 90] width 30 height 13
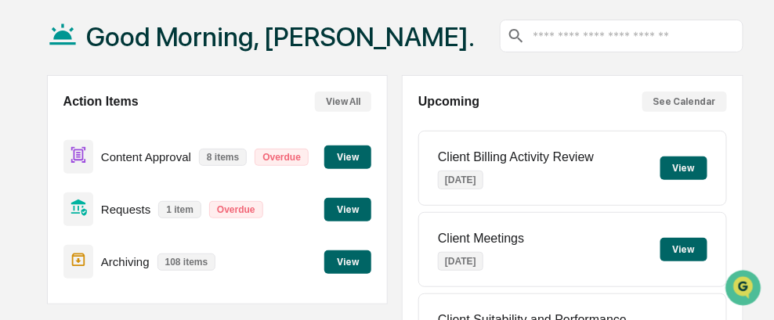
scroll to position [78, 0]
